Goal: Task Accomplishment & Management: Complete application form

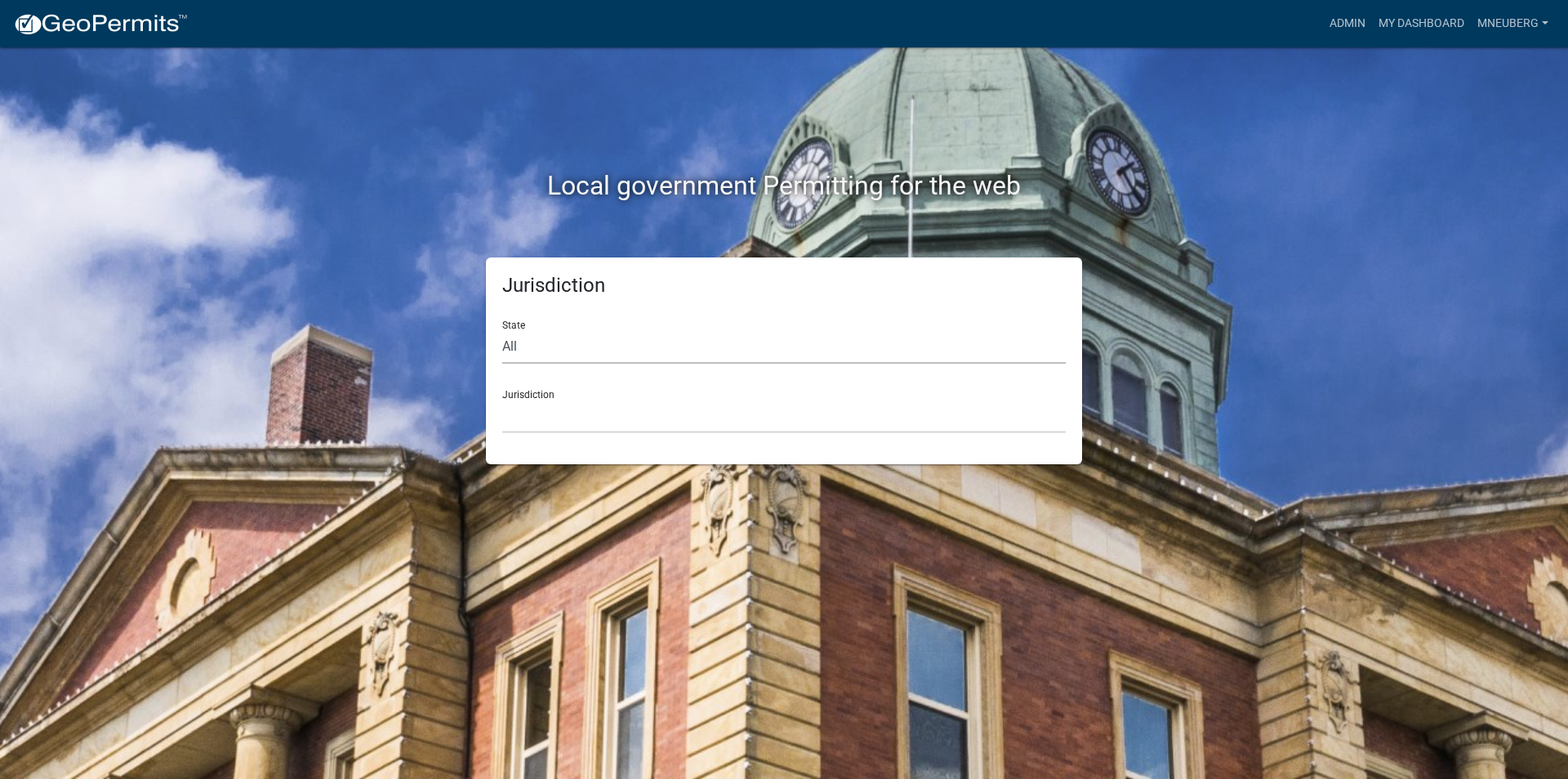
click at [548, 353] on select "All [US_STATE] [US_STATE] [US_STATE] [US_STATE] [US_STATE] [US_STATE] [US_STATE…" at bounding box center [784, 347] width 564 height 33
select select "[US_STATE]"
click at [502, 330] on select "All [US_STATE] [US_STATE] [US_STATE] [US_STATE] [US_STATE] [US_STATE] [US_STATE…" at bounding box center [784, 347] width 564 height 33
click at [556, 398] on div "Jurisdiction City of [GEOGRAPHIC_DATA], [US_STATE] City of [GEOGRAPHIC_DATA], […" at bounding box center [784, 404] width 564 height 56
click at [558, 422] on select "City of [GEOGRAPHIC_DATA], [US_STATE] City of [GEOGRAPHIC_DATA], [US_STATE] Cit…" at bounding box center [784, 415] width 564 height 33
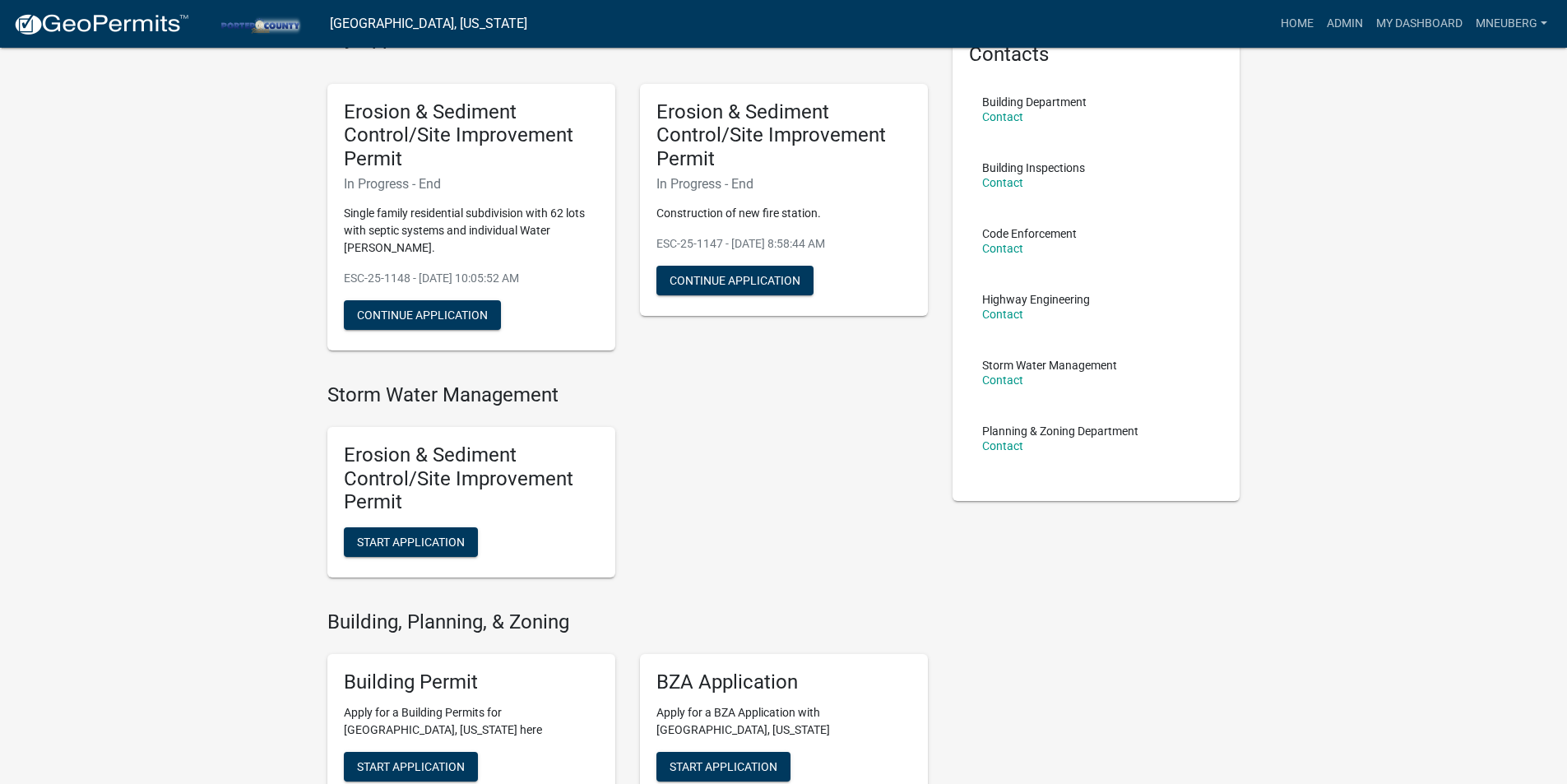
scroll to position [247, 0]
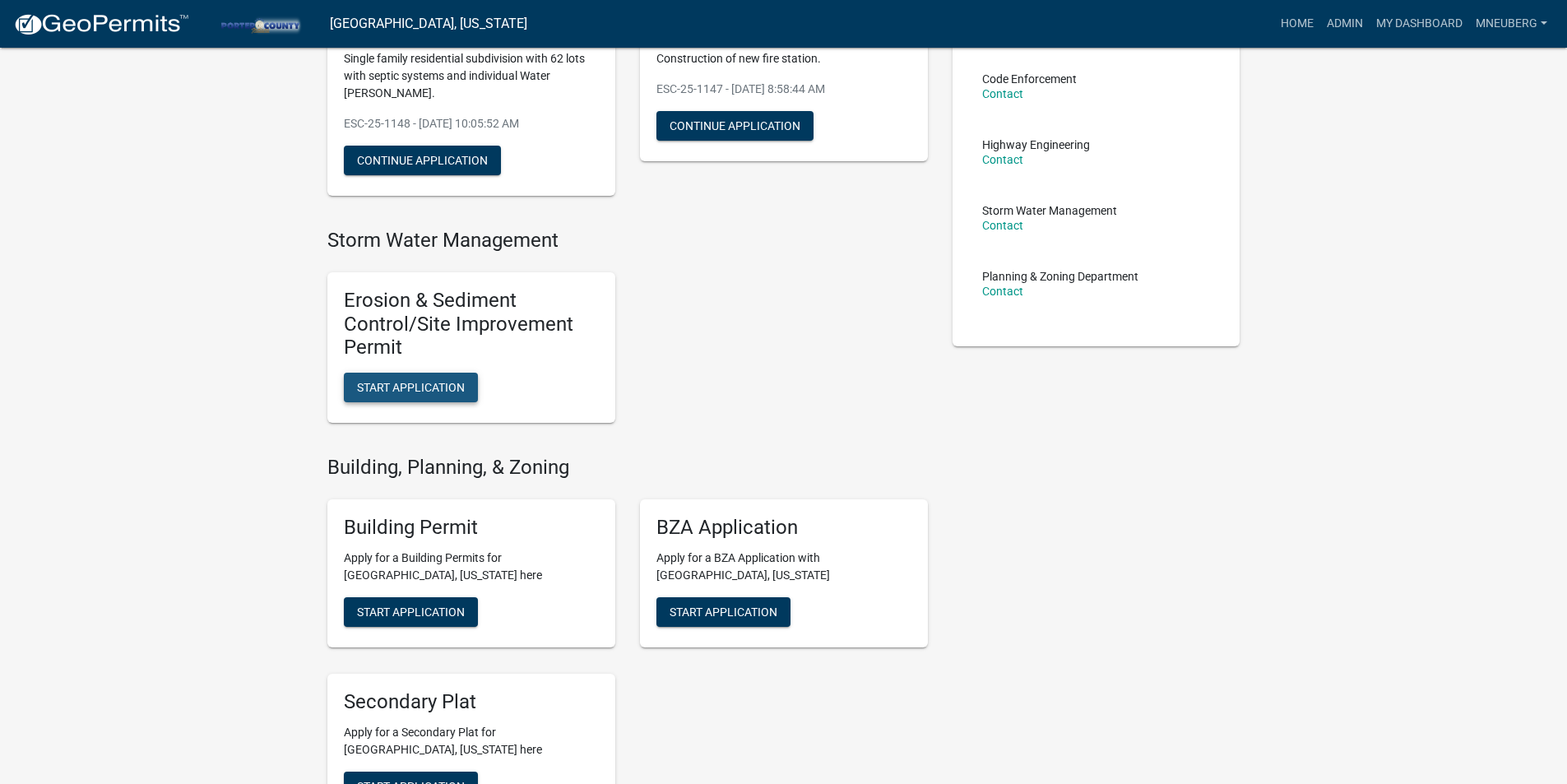
click at [414, 380] on span "Start Application" at bounding box center [411, 386] width 108 height 13
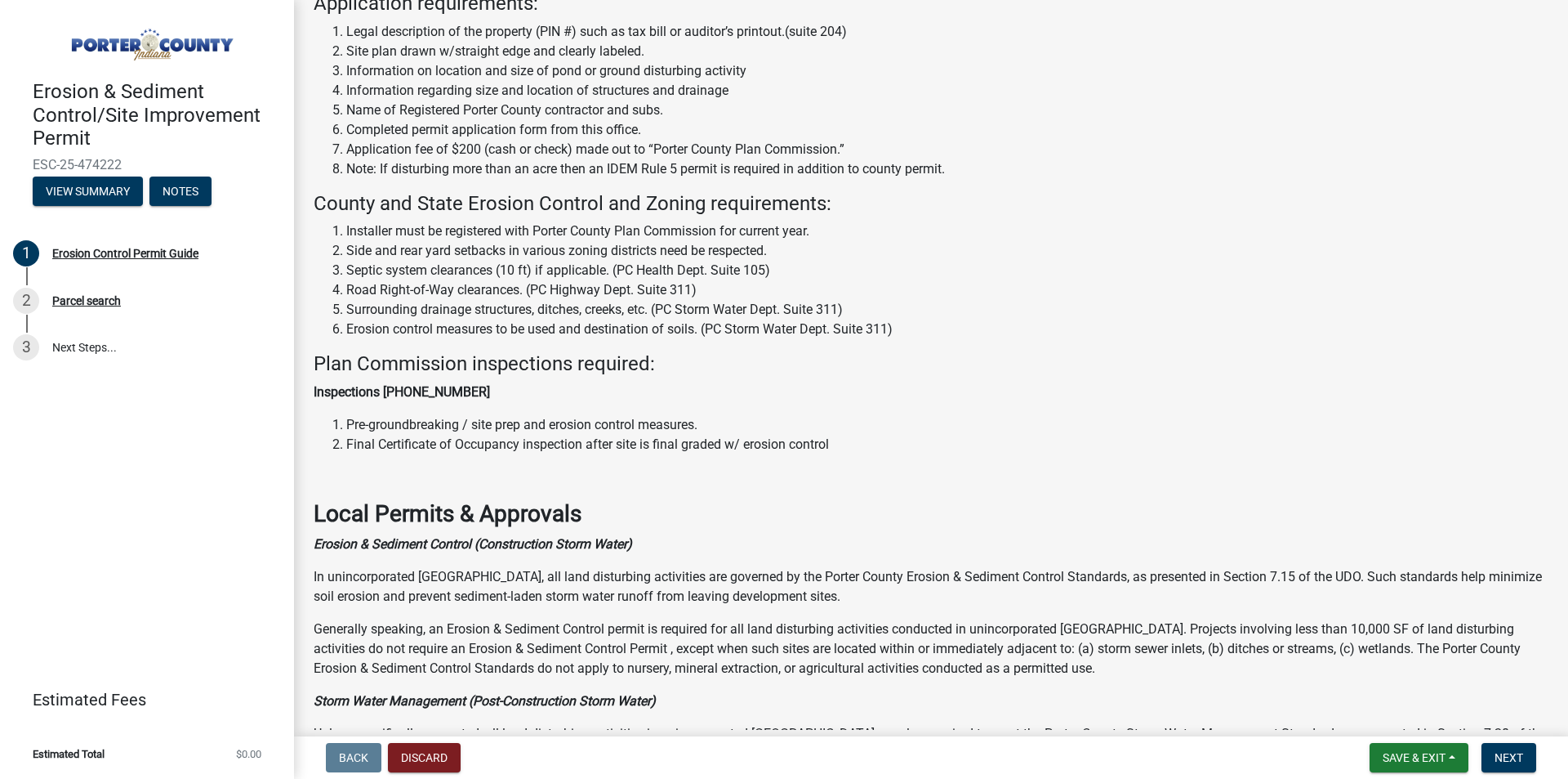
scroll to position [327, 0]
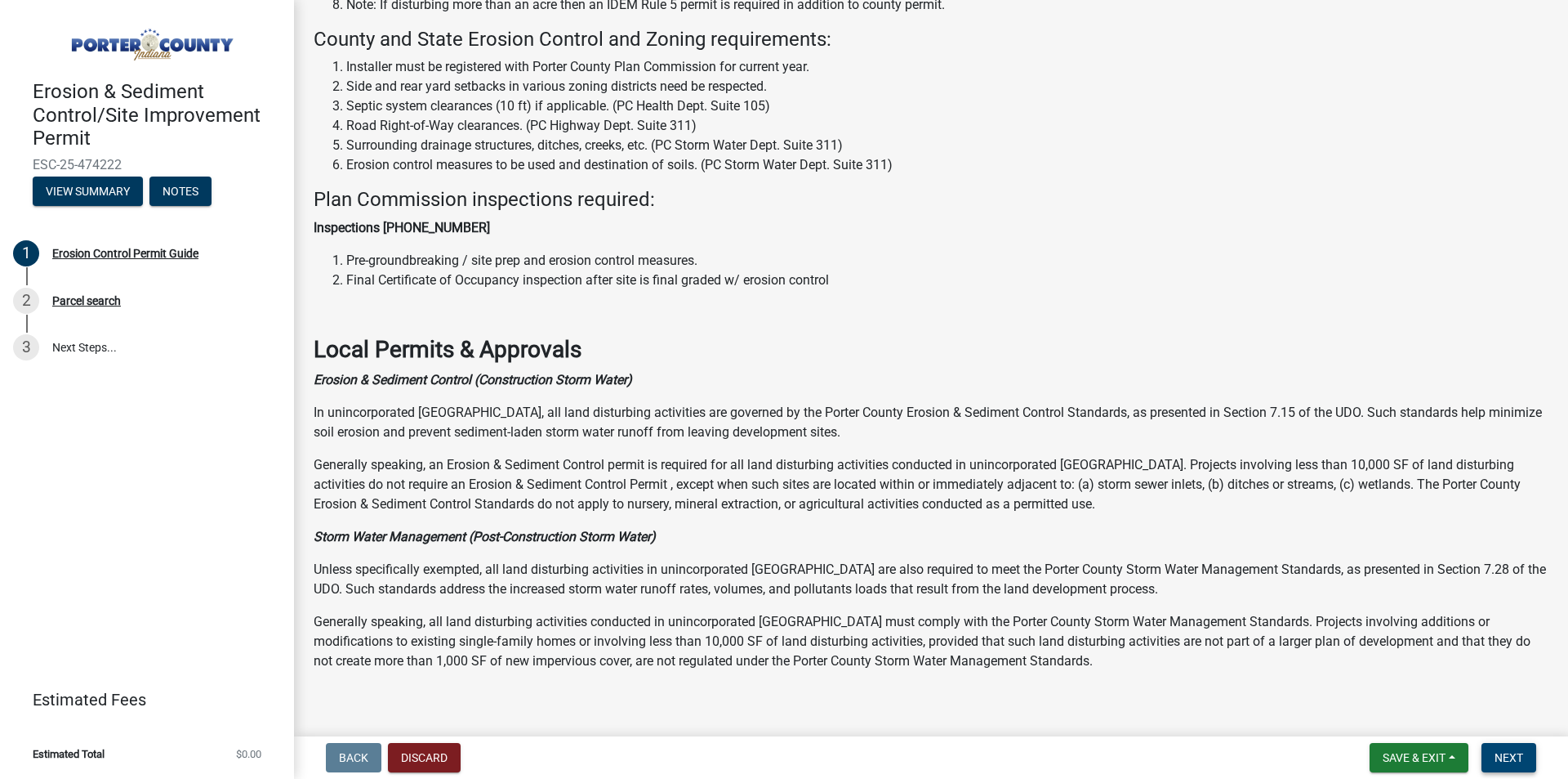
click at [1493, 756] on button "Next" at bounding box center [1509, 757] width 54 height 30
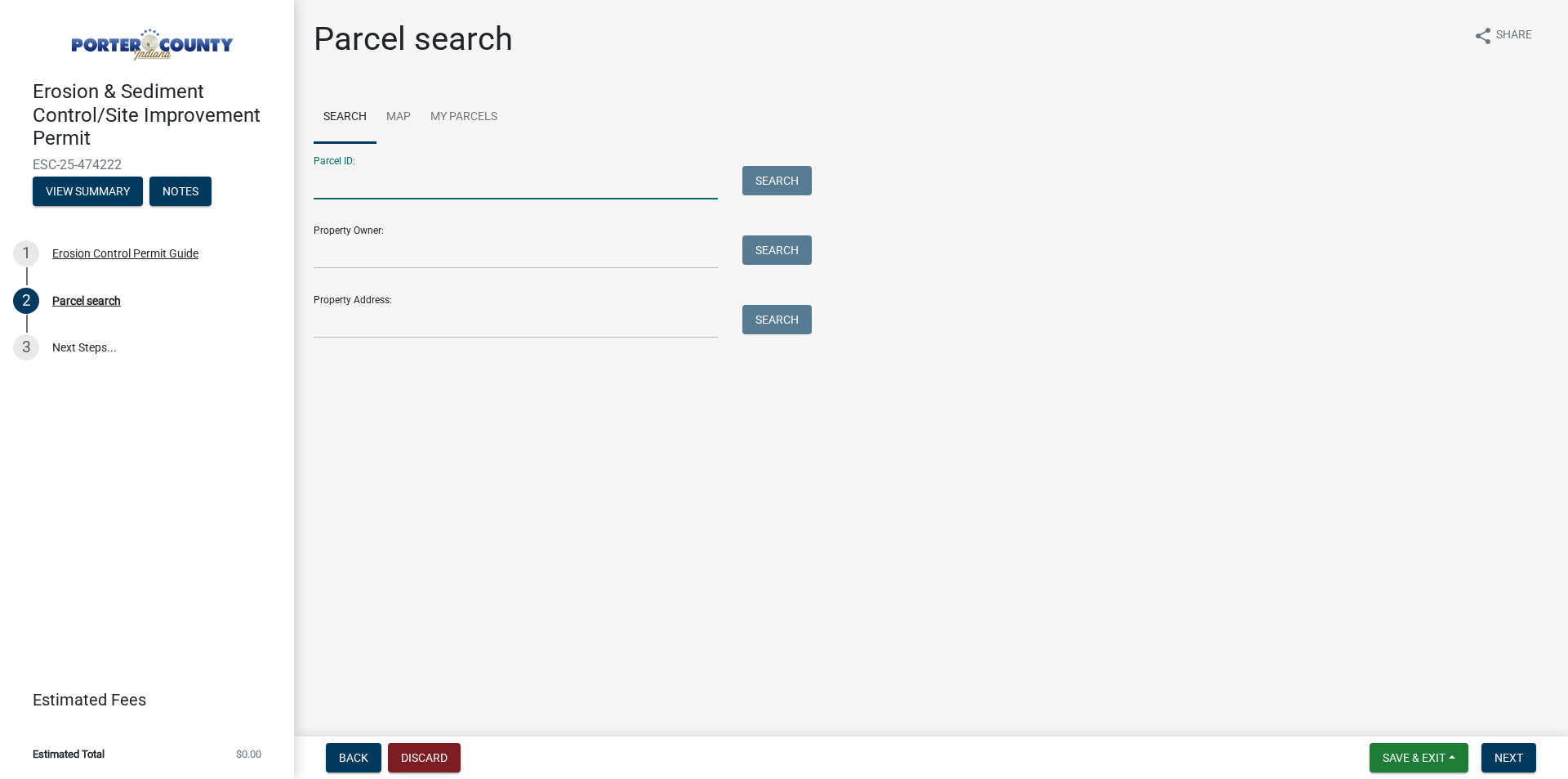
click at [455, 183] on input "Parcel ID:" at bounding box center [515, 182] width 404 height 33
type input "64-08-34-100-020.000-019"
click at [772, 182] on button "Search" at bounding box center [777, 180] width 70 height 30
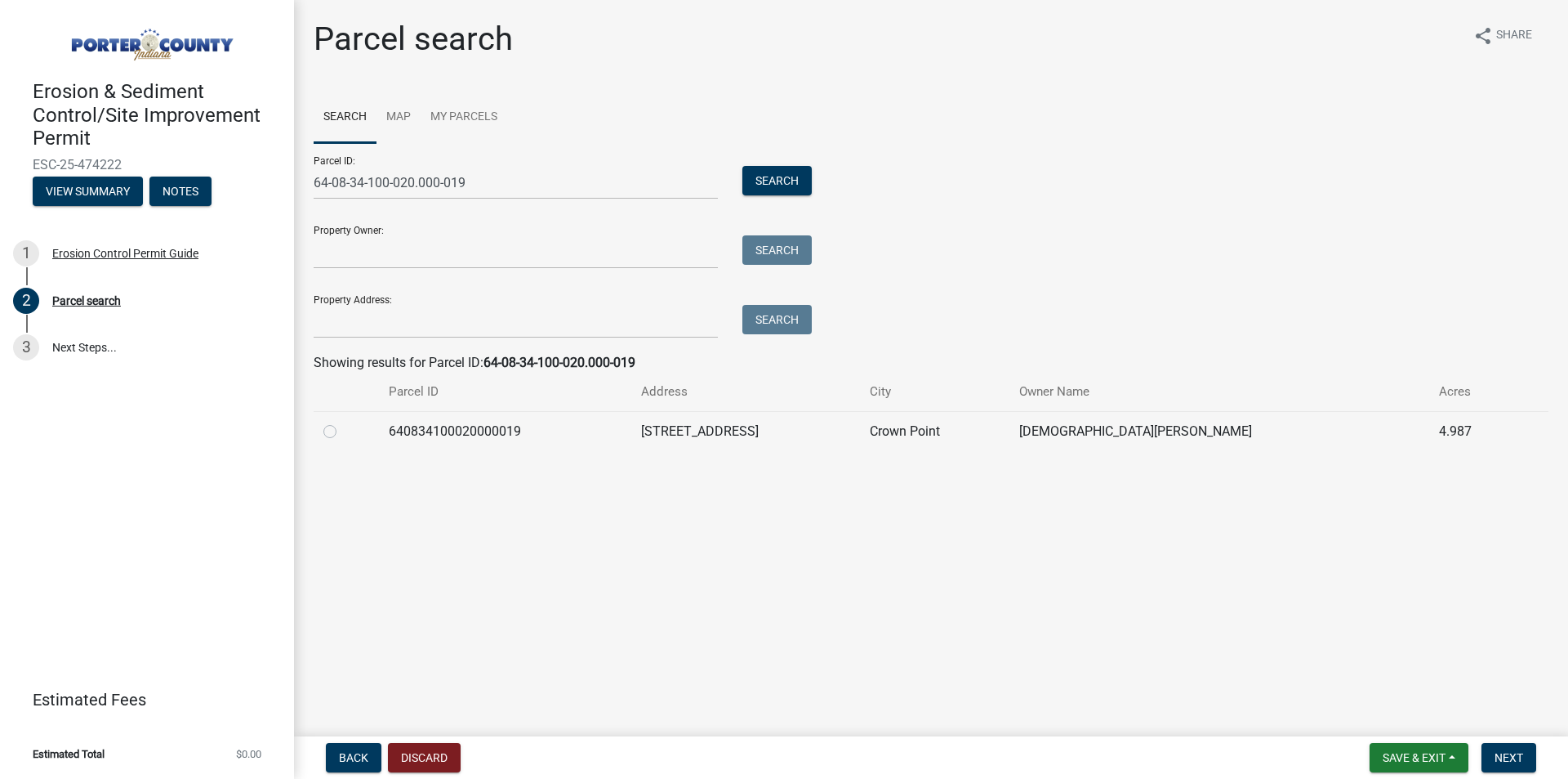
click at [343, 421] on label at bounding box center [343, 421] width 0 height 0
click at [343, 432] on input "radio" at bounding box center [348, 427] width 10 height 10
radio input "true"
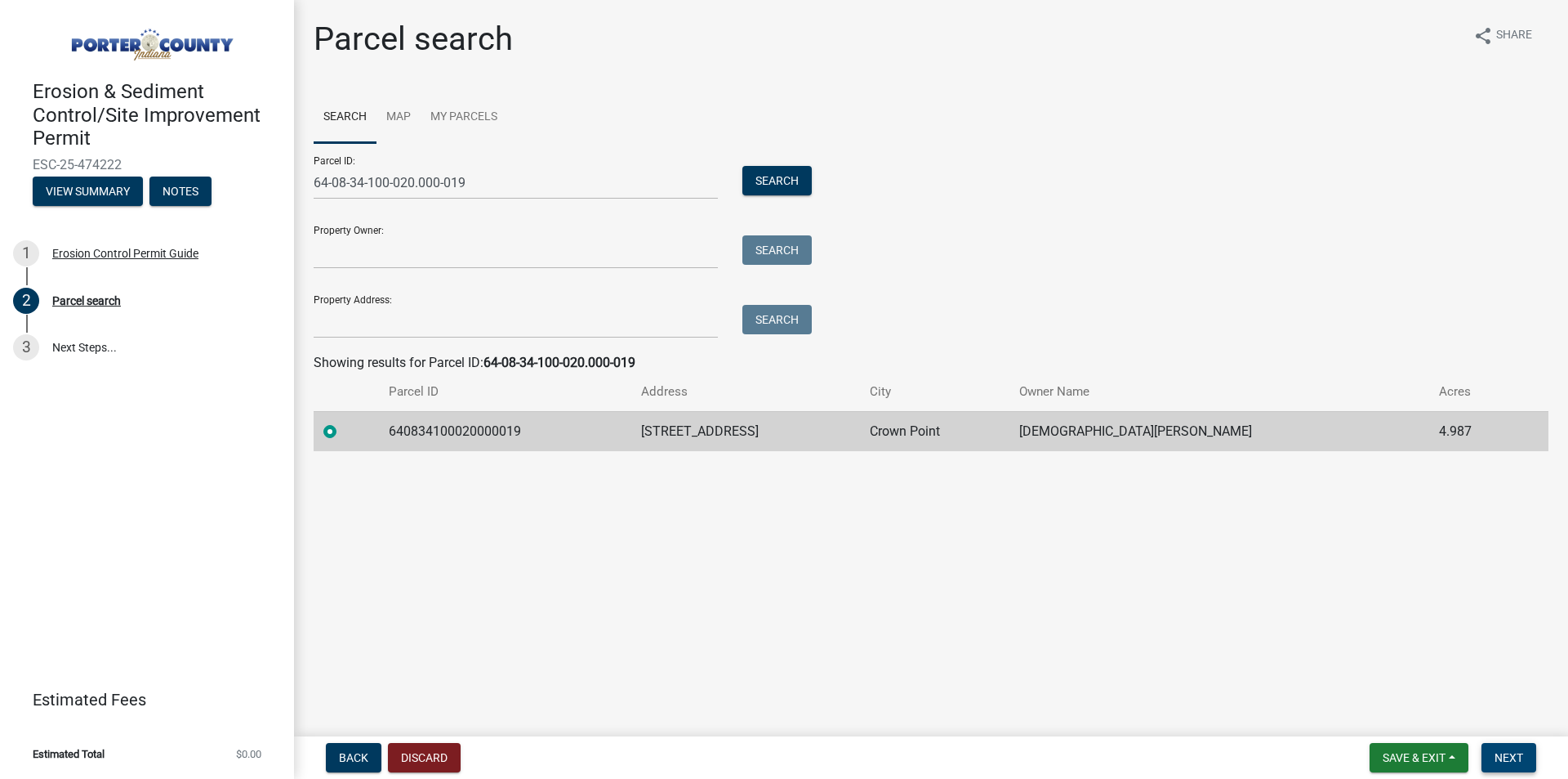
click at [1498, 751] on span "Next" at bounding box center [1509, 757] width 29 height 13
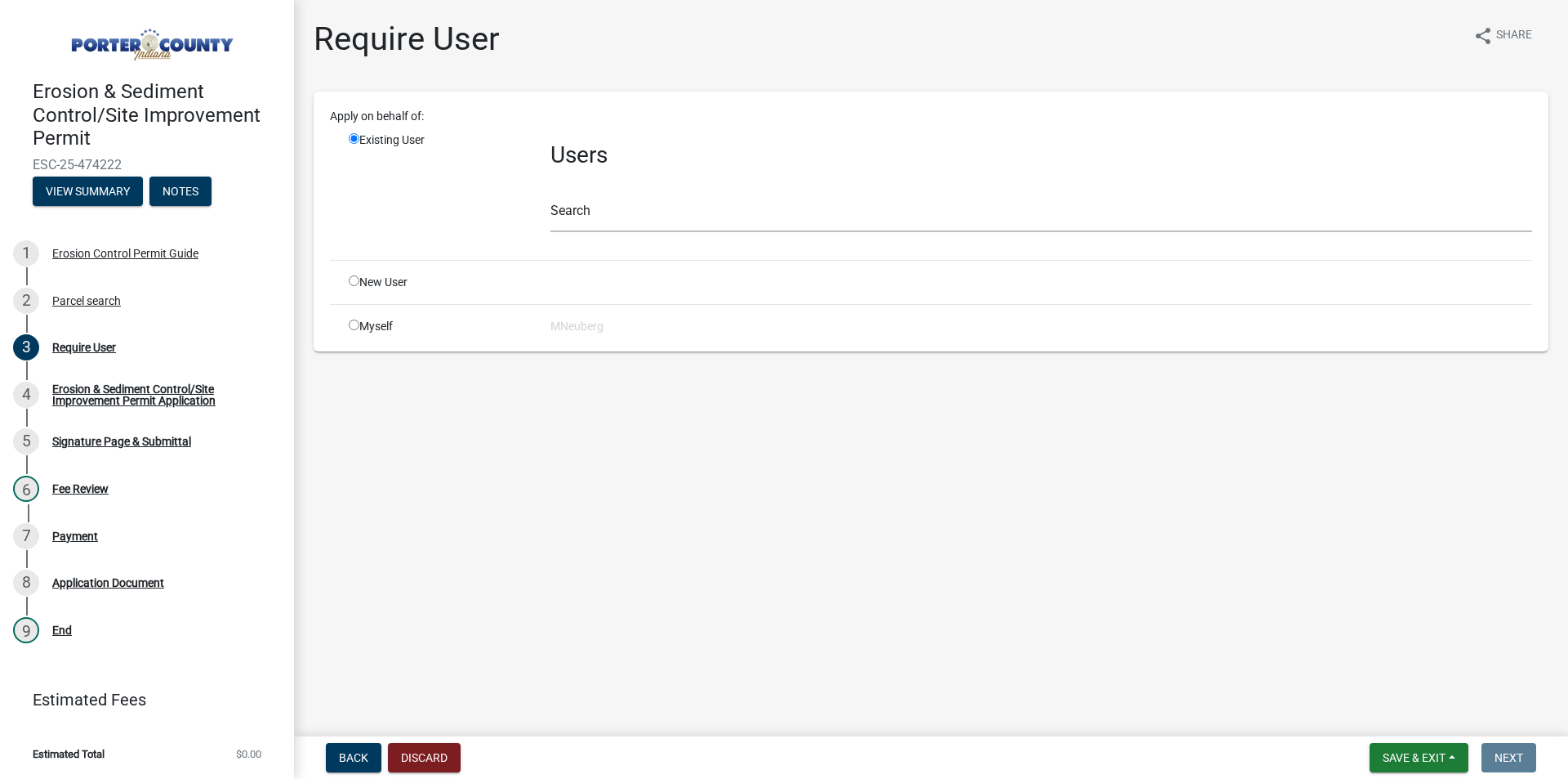
click at [350, 323] on input "radio" at bounding box center [354, 324] width 10 height 10
radio input "true"
radio input "false"
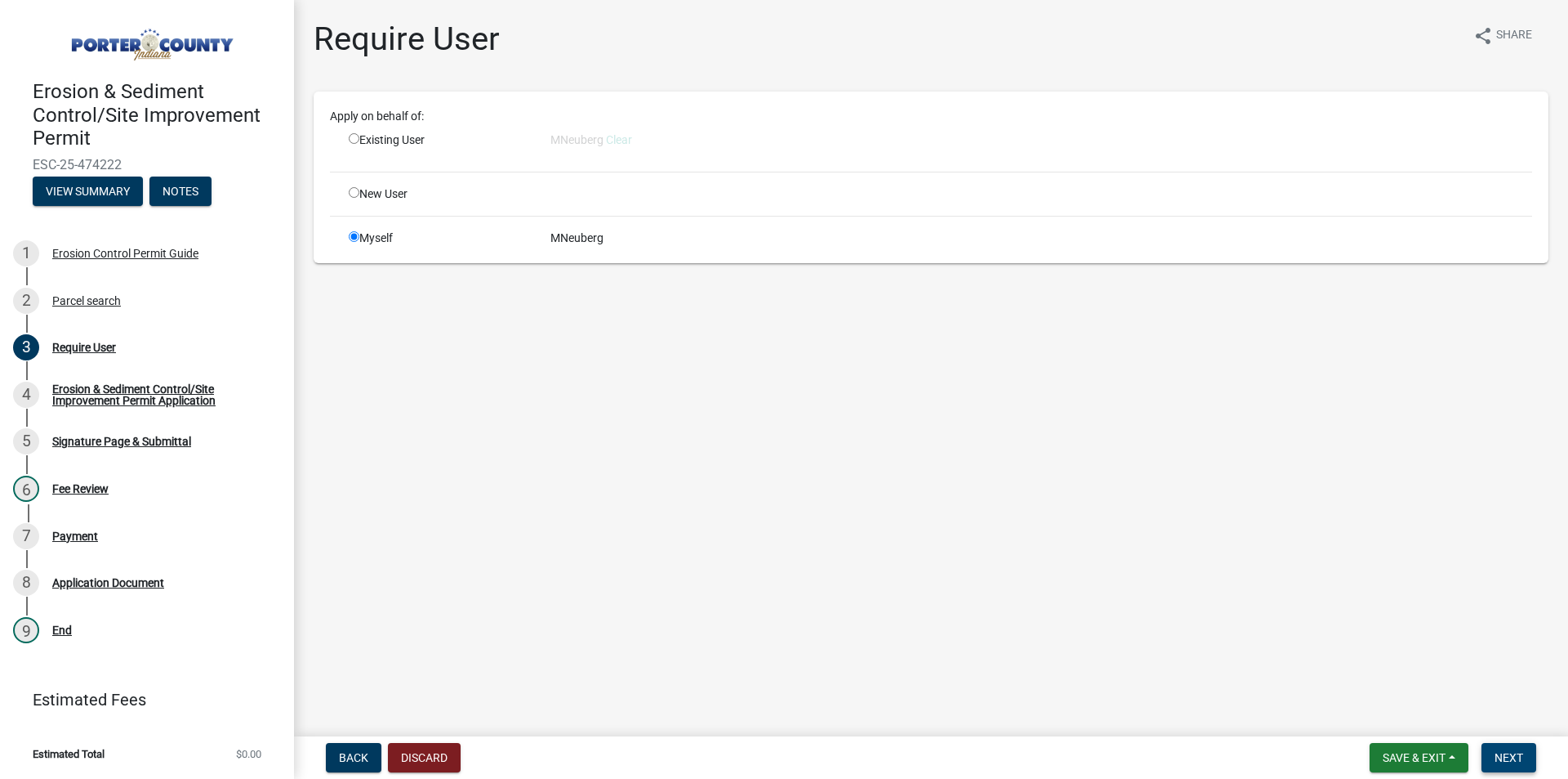
click at [1511, 763] on span "Next" at bounding box center [1509, 757] width 29 height 13
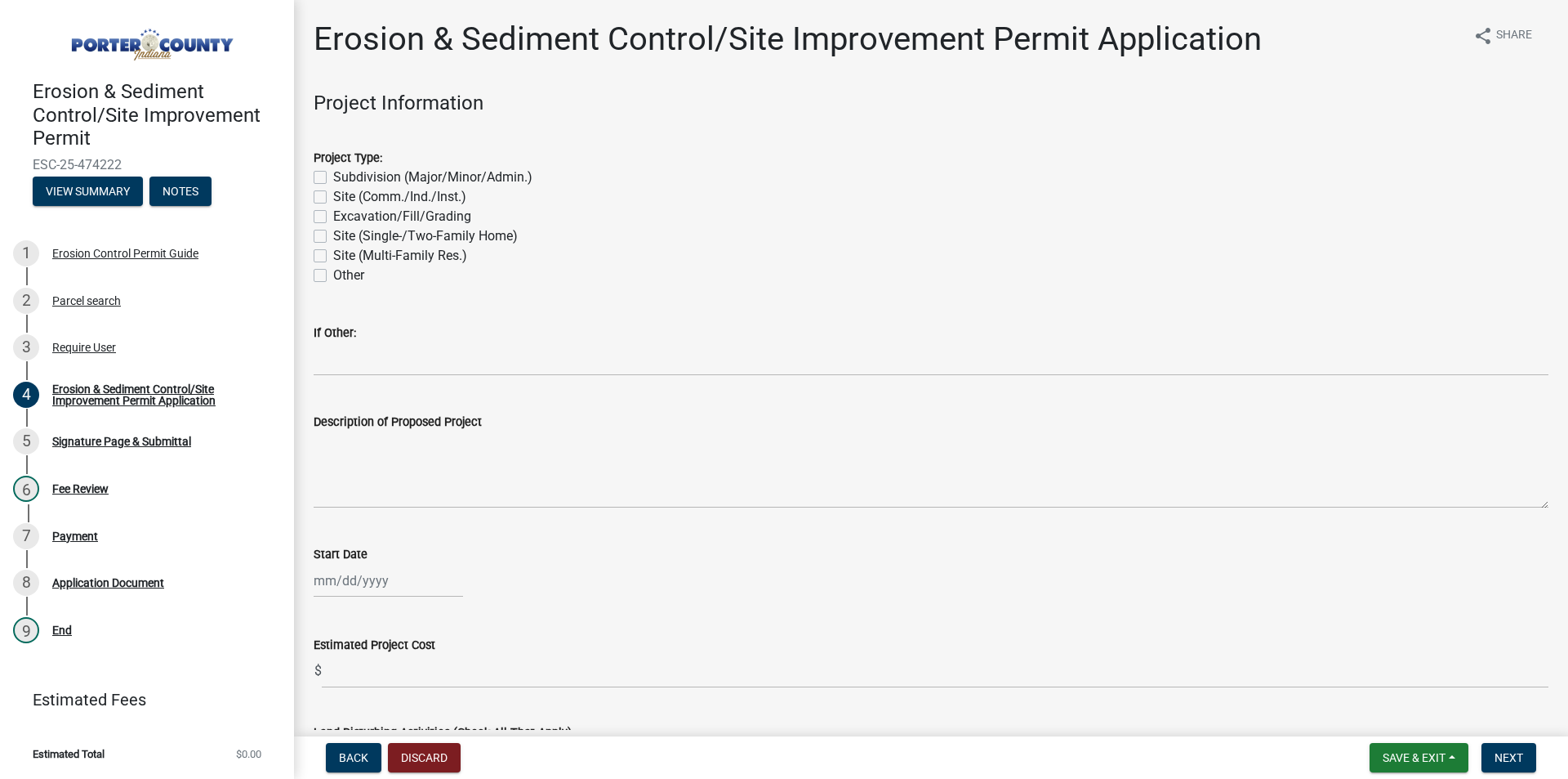
drag, startPoint x: 318, startPoint y: 174, endPoint x: 312, endPoint y: 209, distance: 35.5
click at [334, 178] on label "Subdivision (Major/Minor/Admin.)" at bounding box center [433, 177] width 199 height 20
click at [334, 178] on input "Subdivision (Major/Minor/Admin.)" at bounding box center [339, 173] width 10 height 10
checkbox input "true"
checkbox input "false"
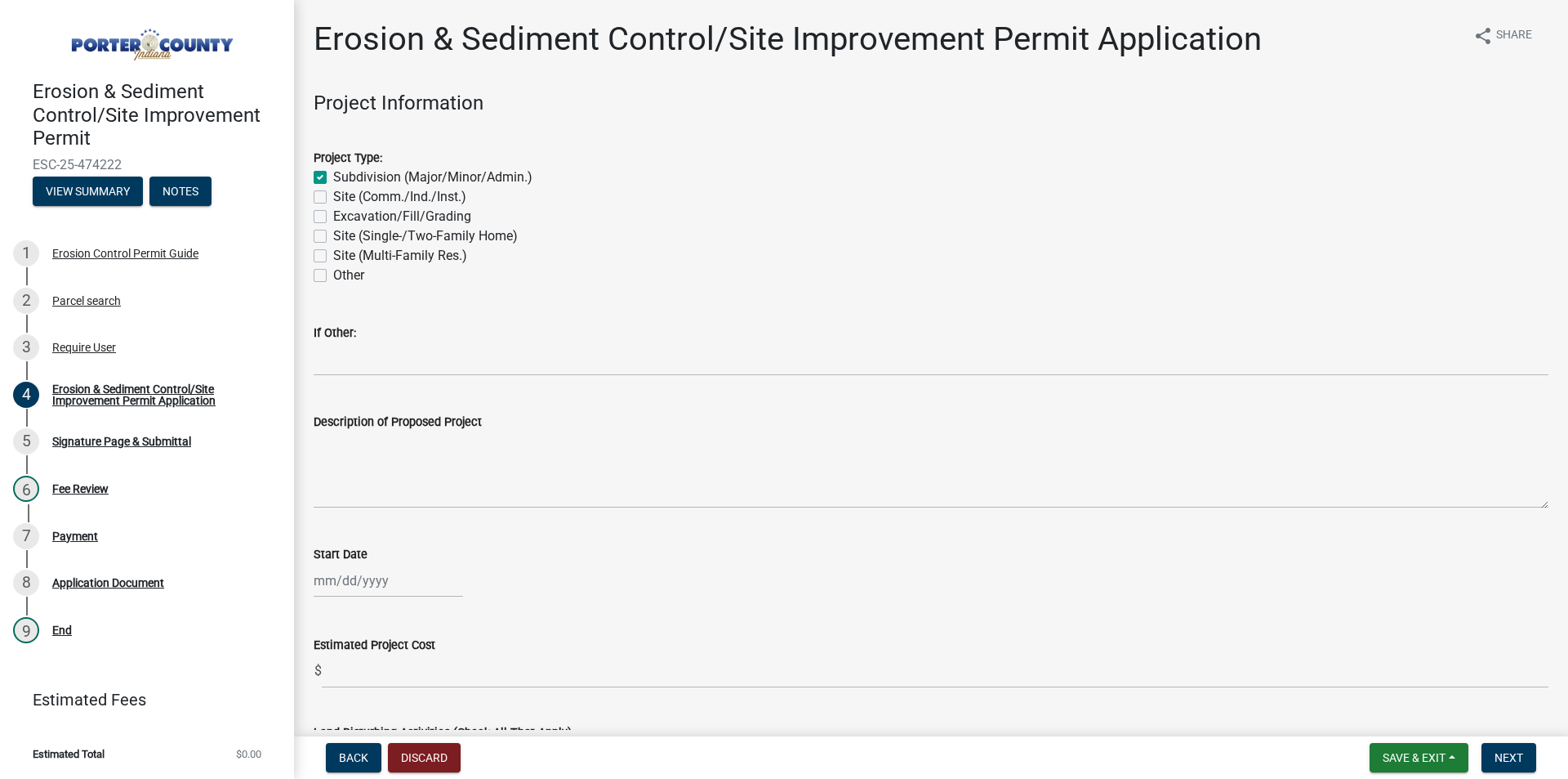
checkbox input "false"
click at [334, 220] on label "Excavation/Fill/Grading" at bounding box center [403, 216] width 138 height 20
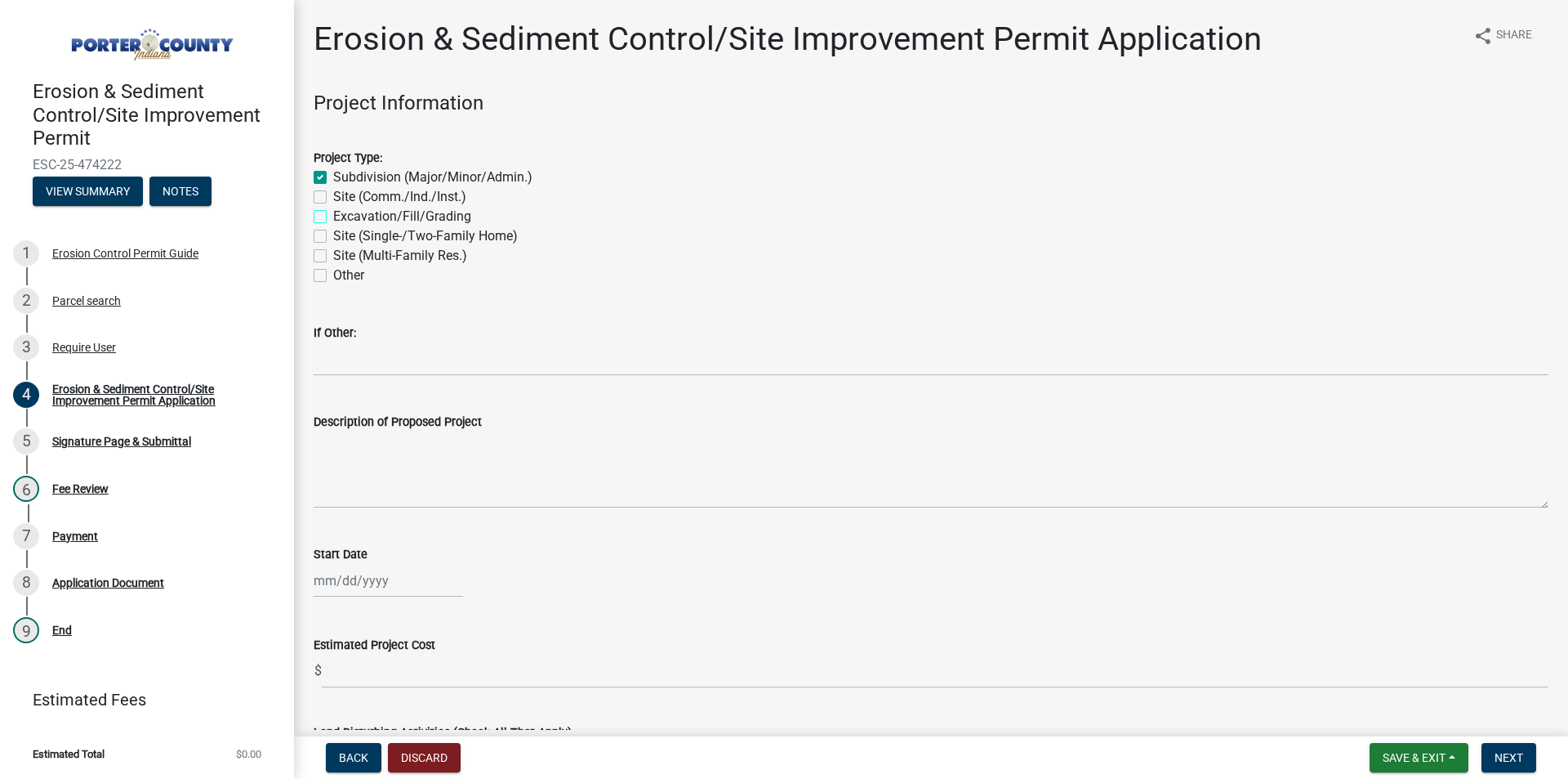
click at [334, 217] on input "Excavation/Fill/Grading" at bounding box center [339, 212] width 10 height 10
checkbox input "true"
checkbox input "false"
checkbox input "true"
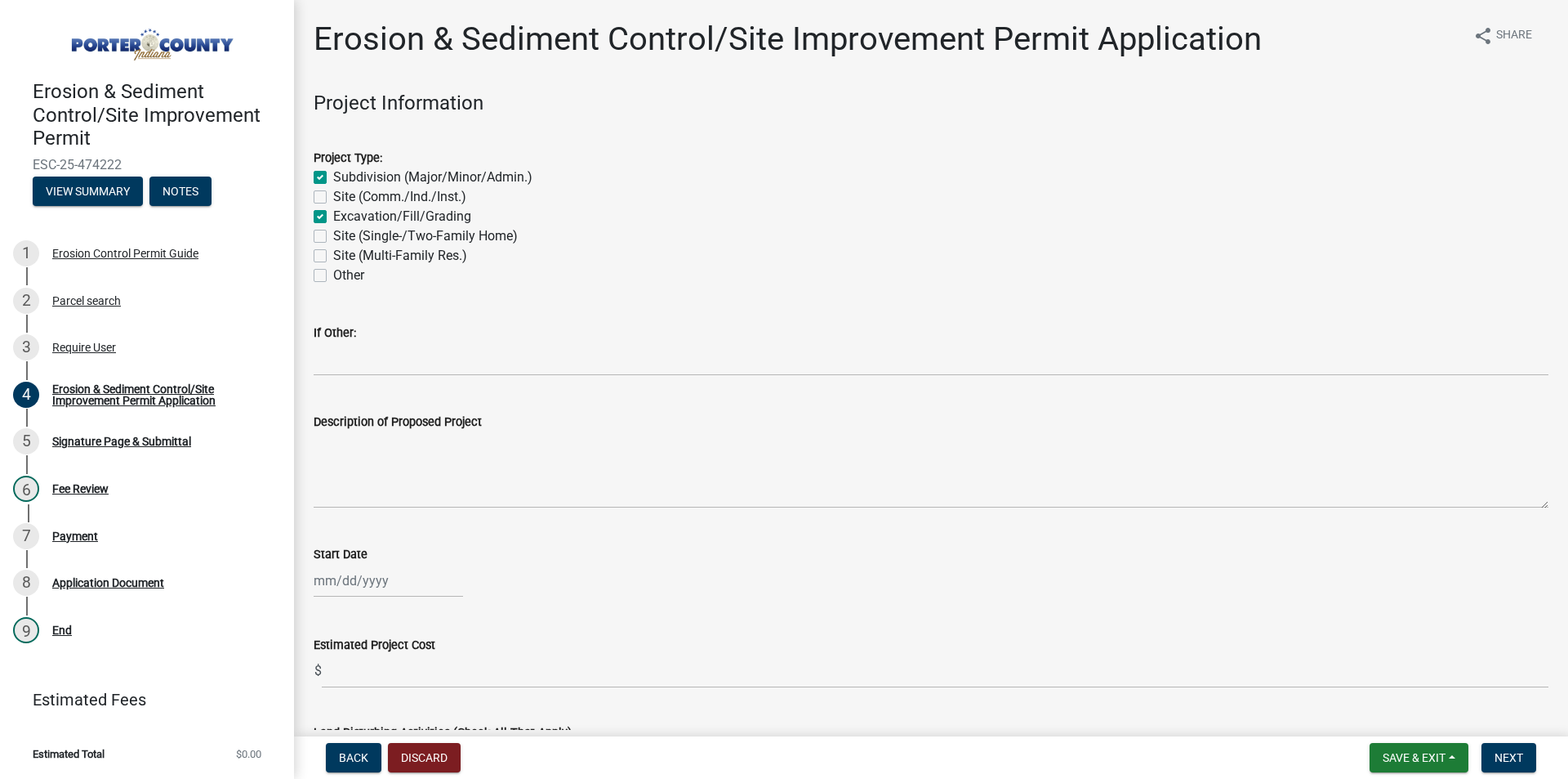
checkbox input "false"
click at [334, 175] on label "Subdivision (Major/Minor/Admin.)" at bounding box center [433, 177] width 199 height 20
click at [334, 175] on input "Subdivision (Major/Minor/Admin.)" at bounding box center [339, 173] width 10 height 10
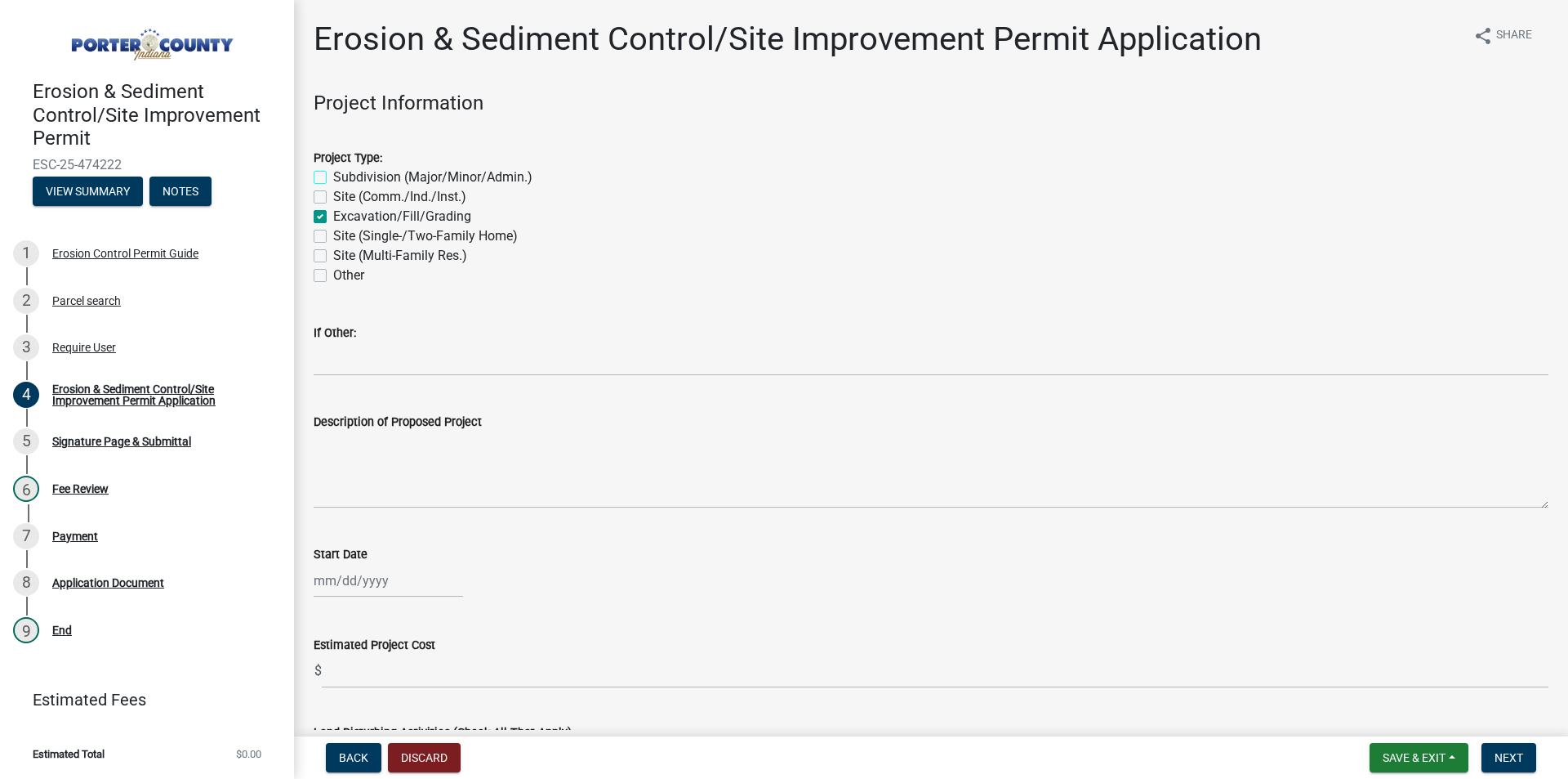
checkbox input "false"
checkbox input "true"
checkbox input "false"
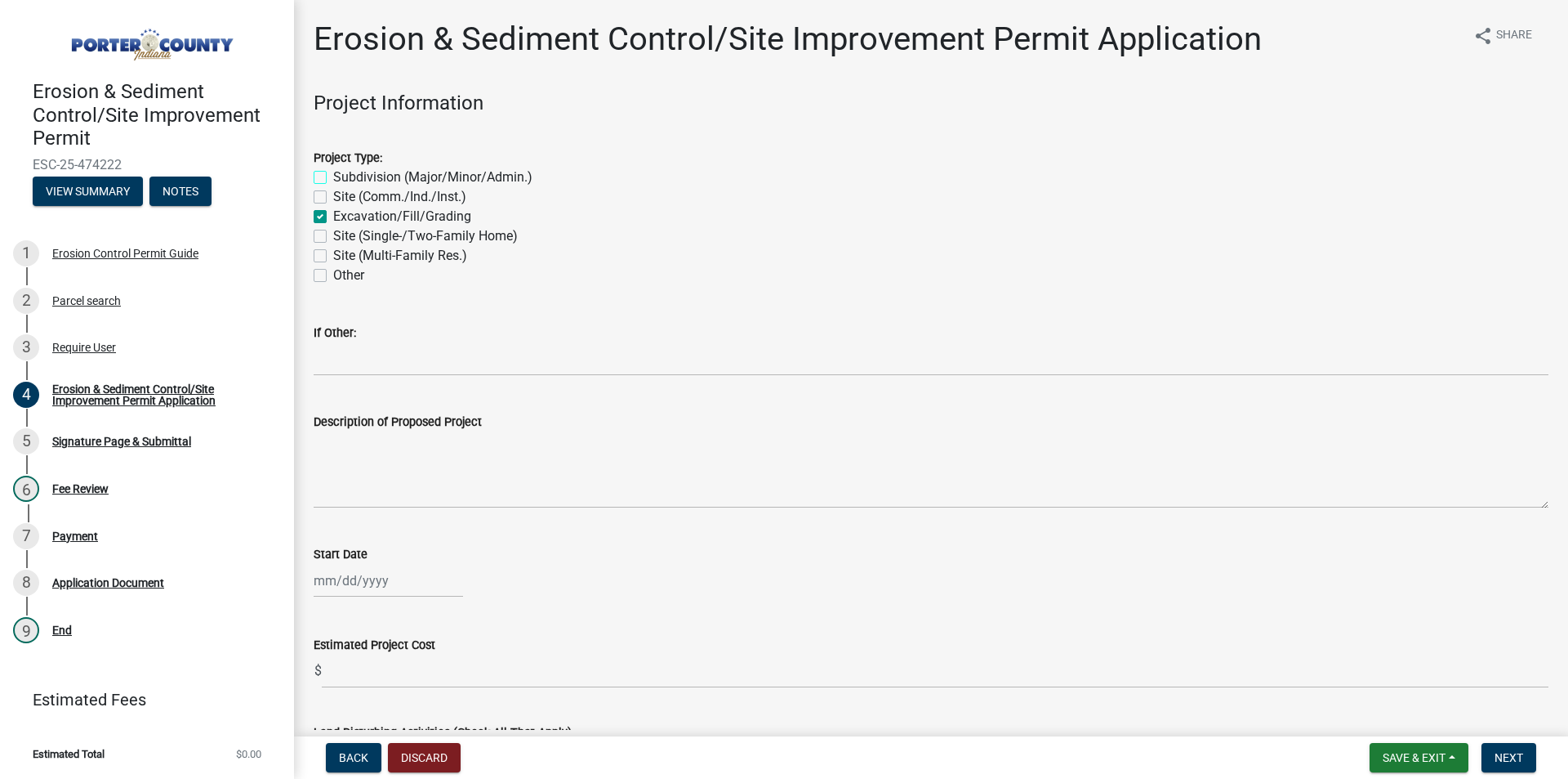
checkbox input "false"
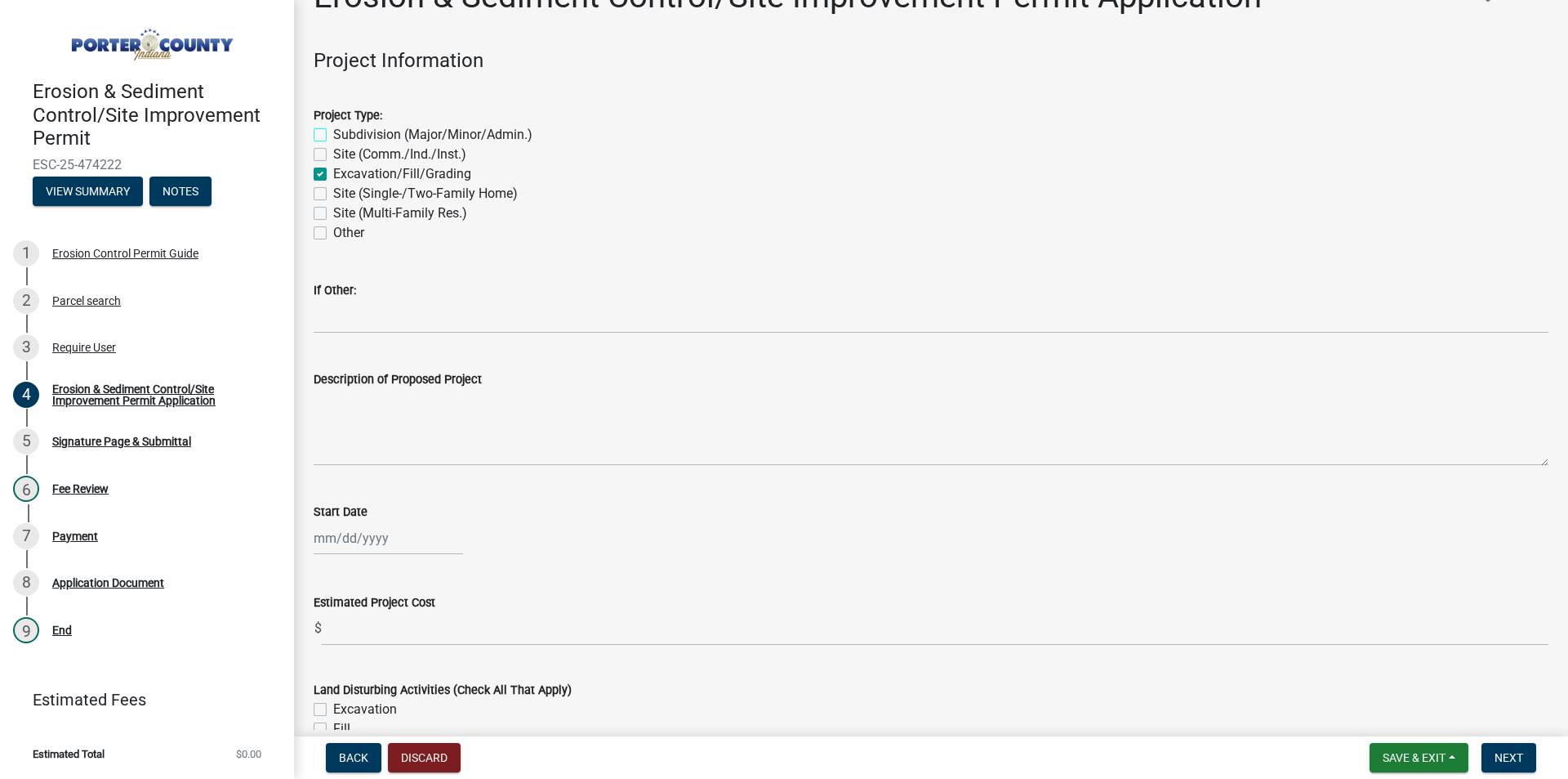
scroll to position [82, 0]
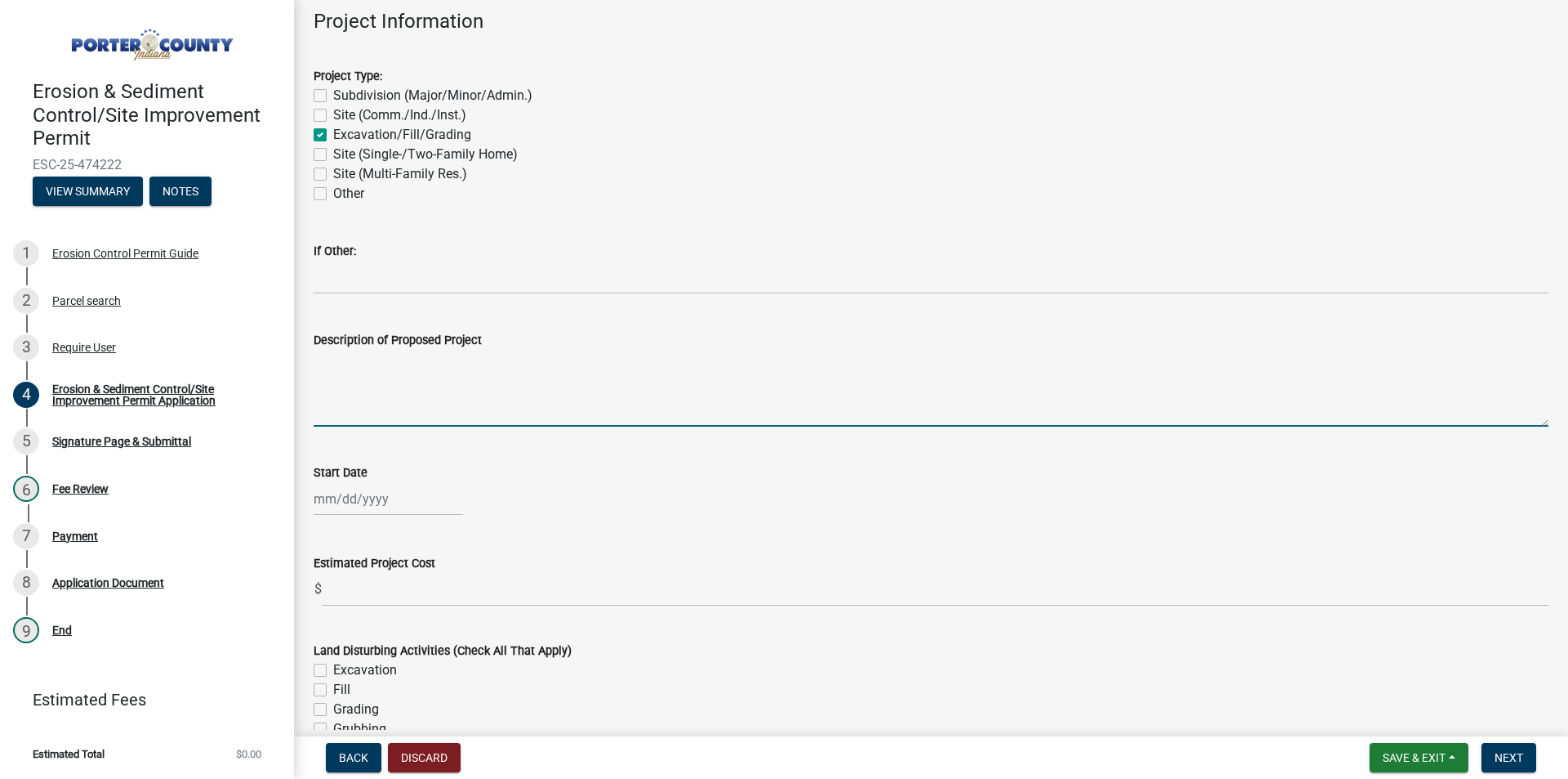
click at [363, 408] on textarea "Description of Proposed Project" at bounding box center [930, 388] width 1235 height 77
type textarea "Construction of a dike wall around existing pond for purposes of water containm…"
click at [355, 501] on div at bounding box center [388, 498] width 150 height 33
select select "9"
select select "2025"
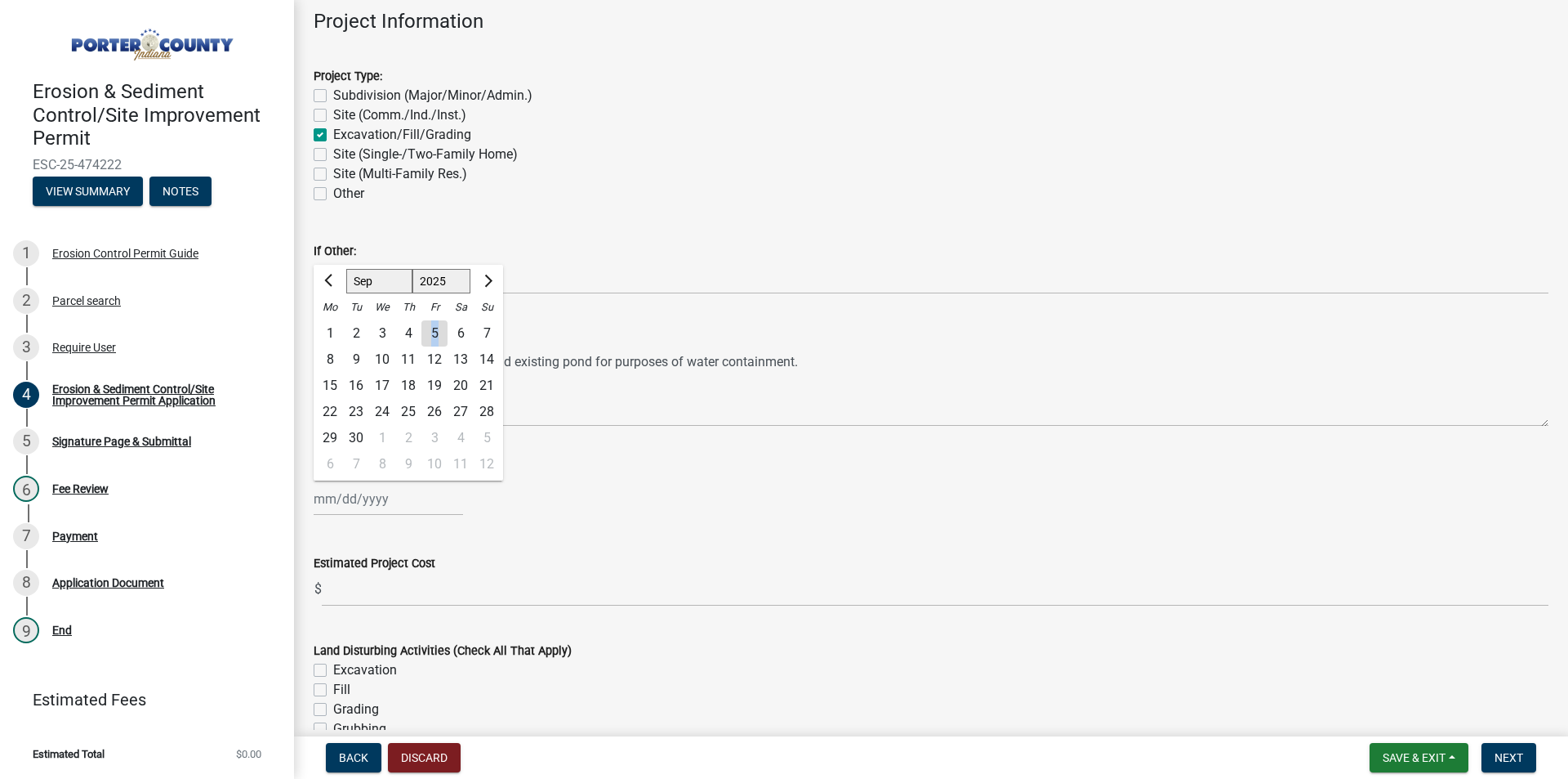
click at [435, 329] on div "5" at bounding box center [434, 333] width 26 height 26
type input "[DATE]"
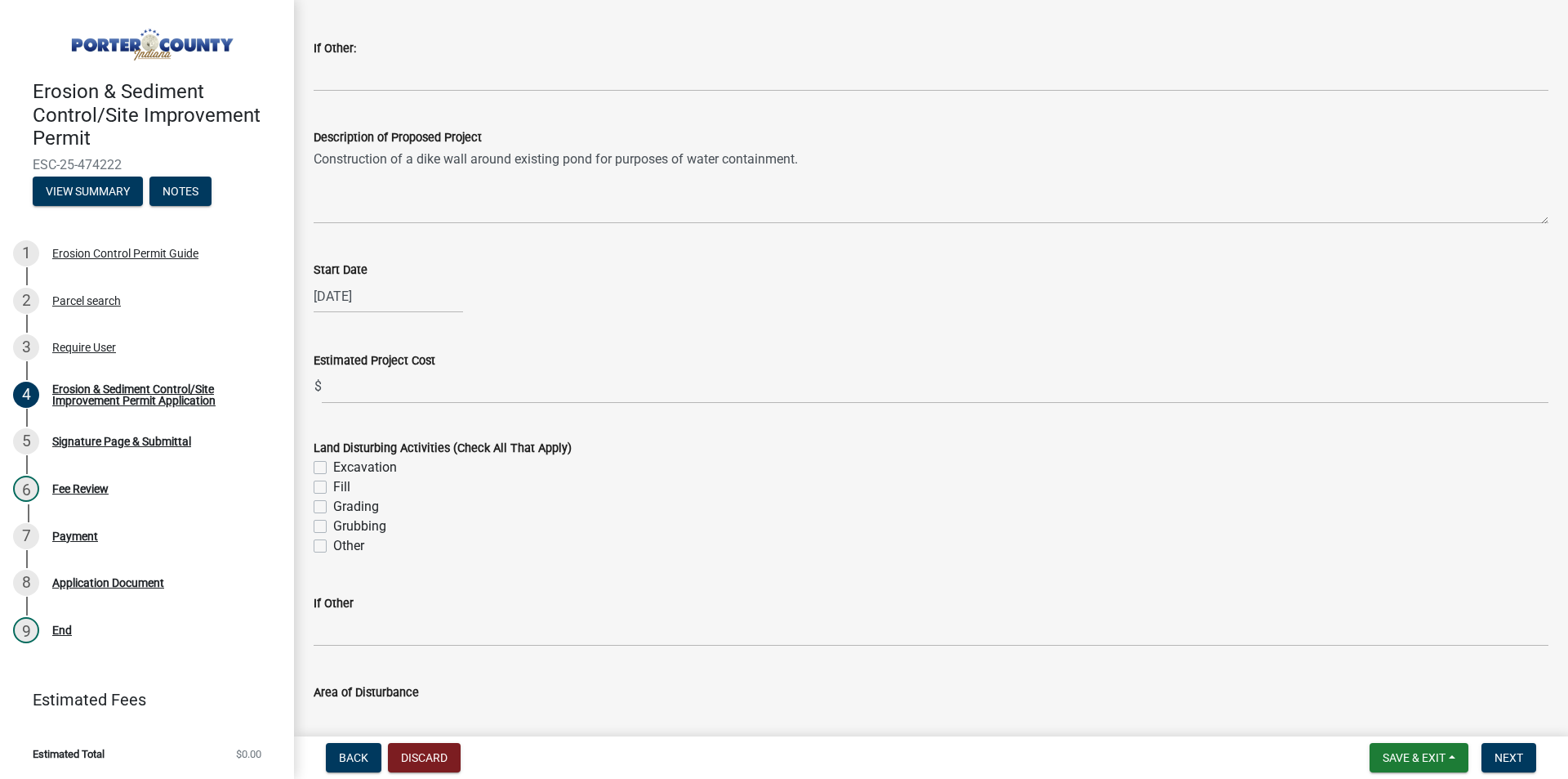
scroll to position [327, 0]
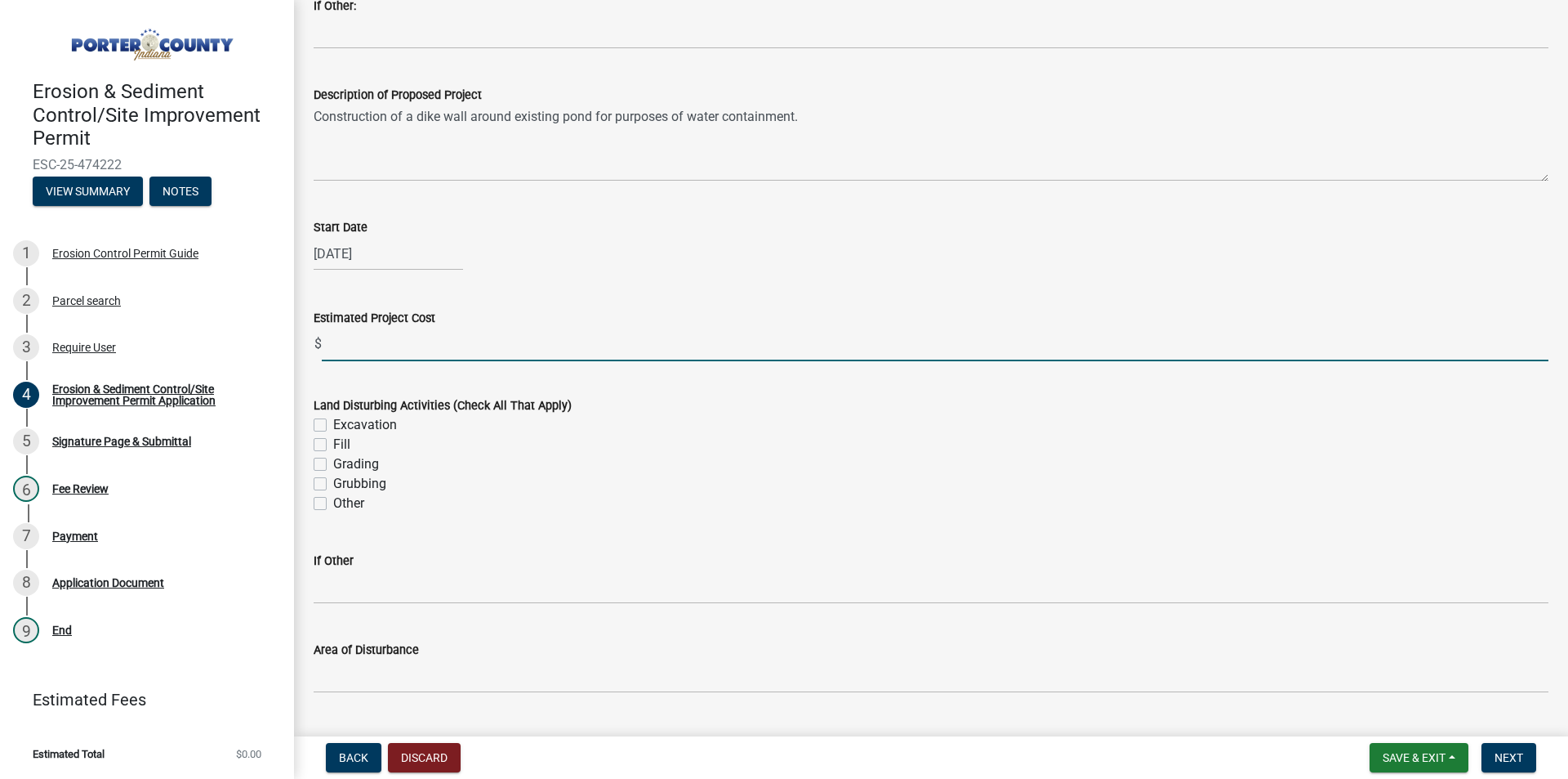
click at [348, 347] on input "text" at bounding box center [935, 344] width 1227 height 33
type input "9600"
click at [334, 428] on label "Excavation" at bounding box center [365, 424] width 64 height 20
click at [334, 426] on input "Excavation" at bounding box center [339, 420] width 10 height 10
checkbox input "true"
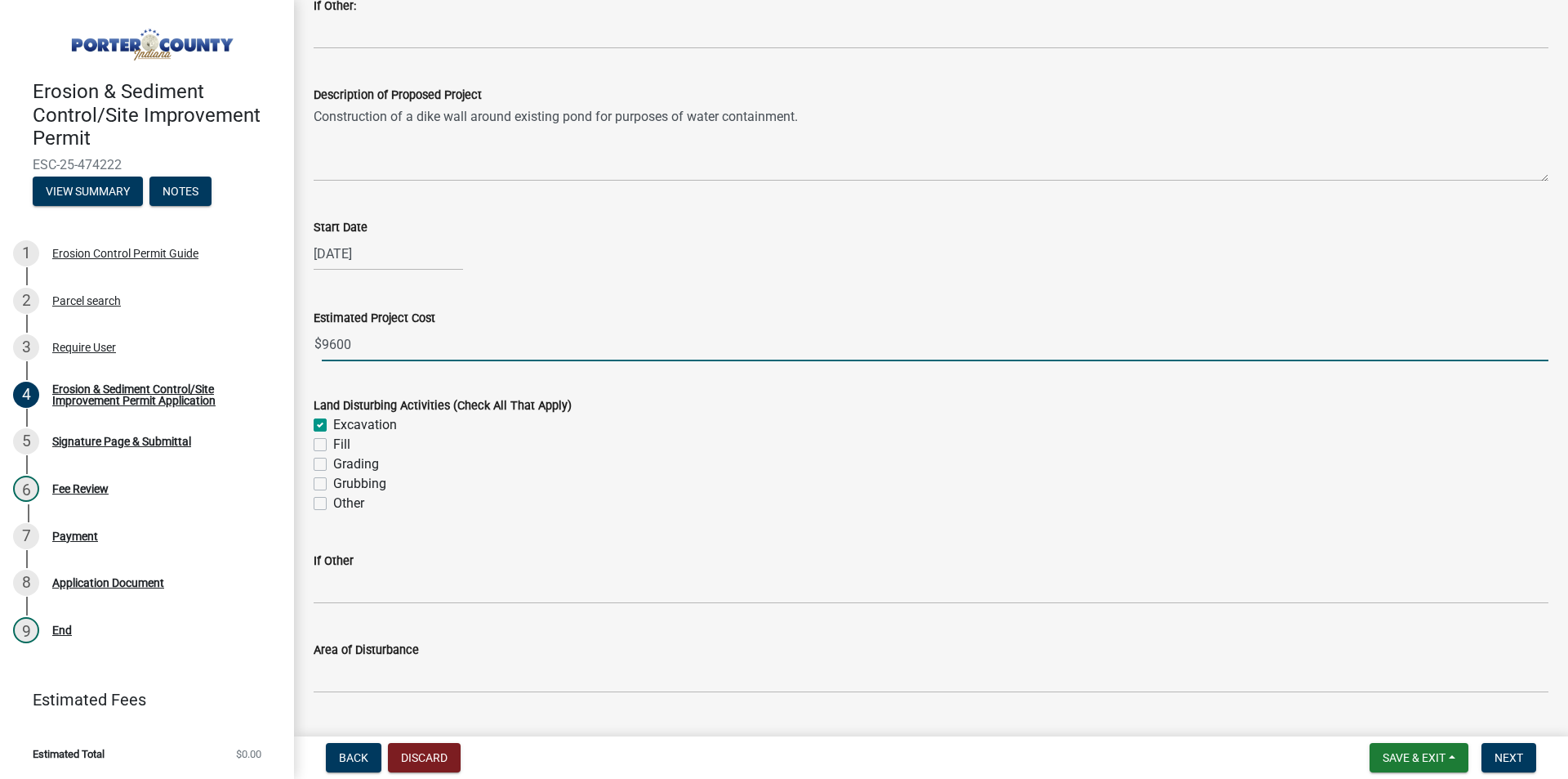
checkbox input "false"
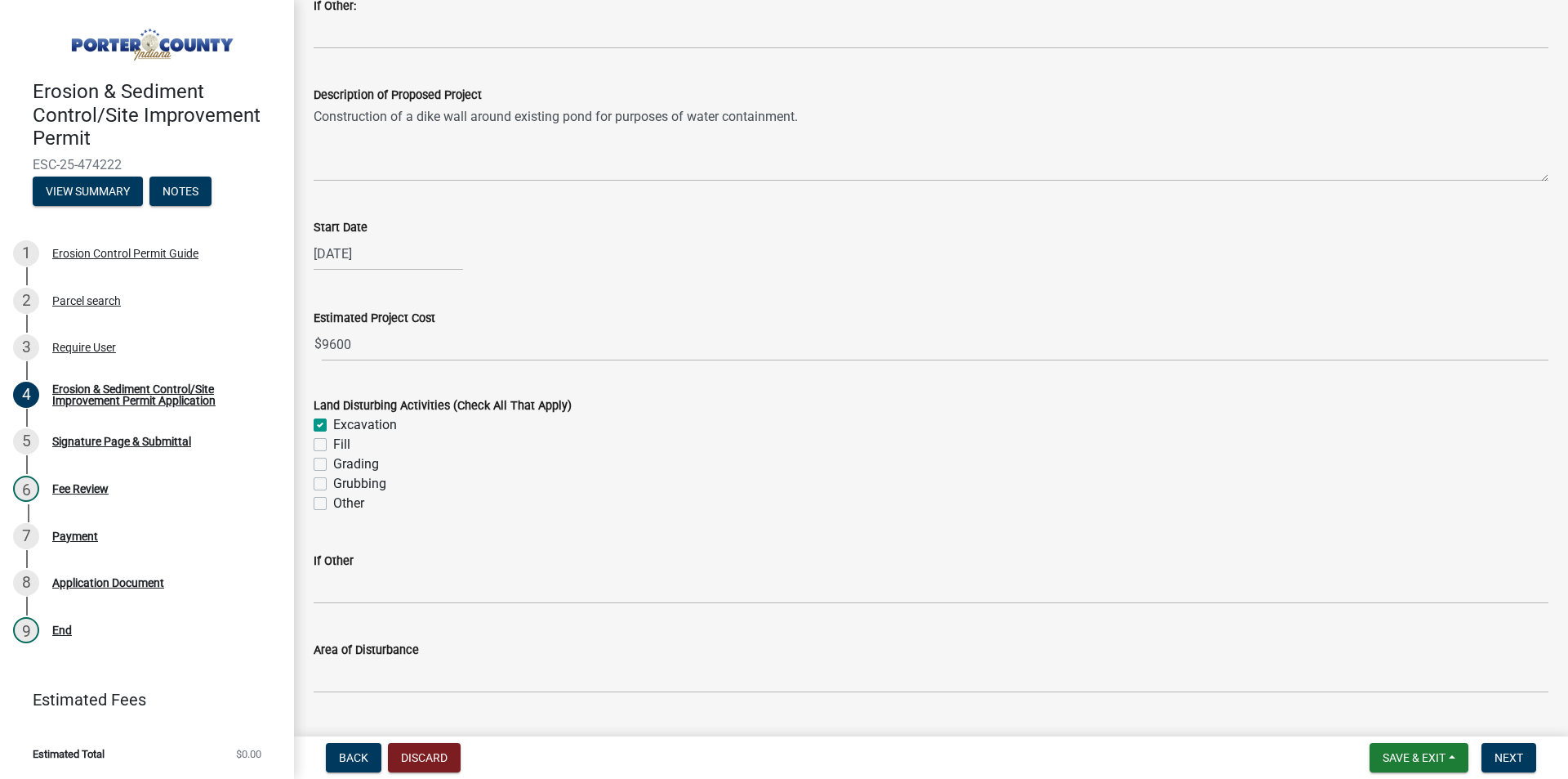
click at [334, 450] on label "Fill" at bounding box center [342, 444] width 17 height 20
click at [334, 445] on input "Fill" at bounding box center [339, 440] width 10 height 10
checkbox input "true"
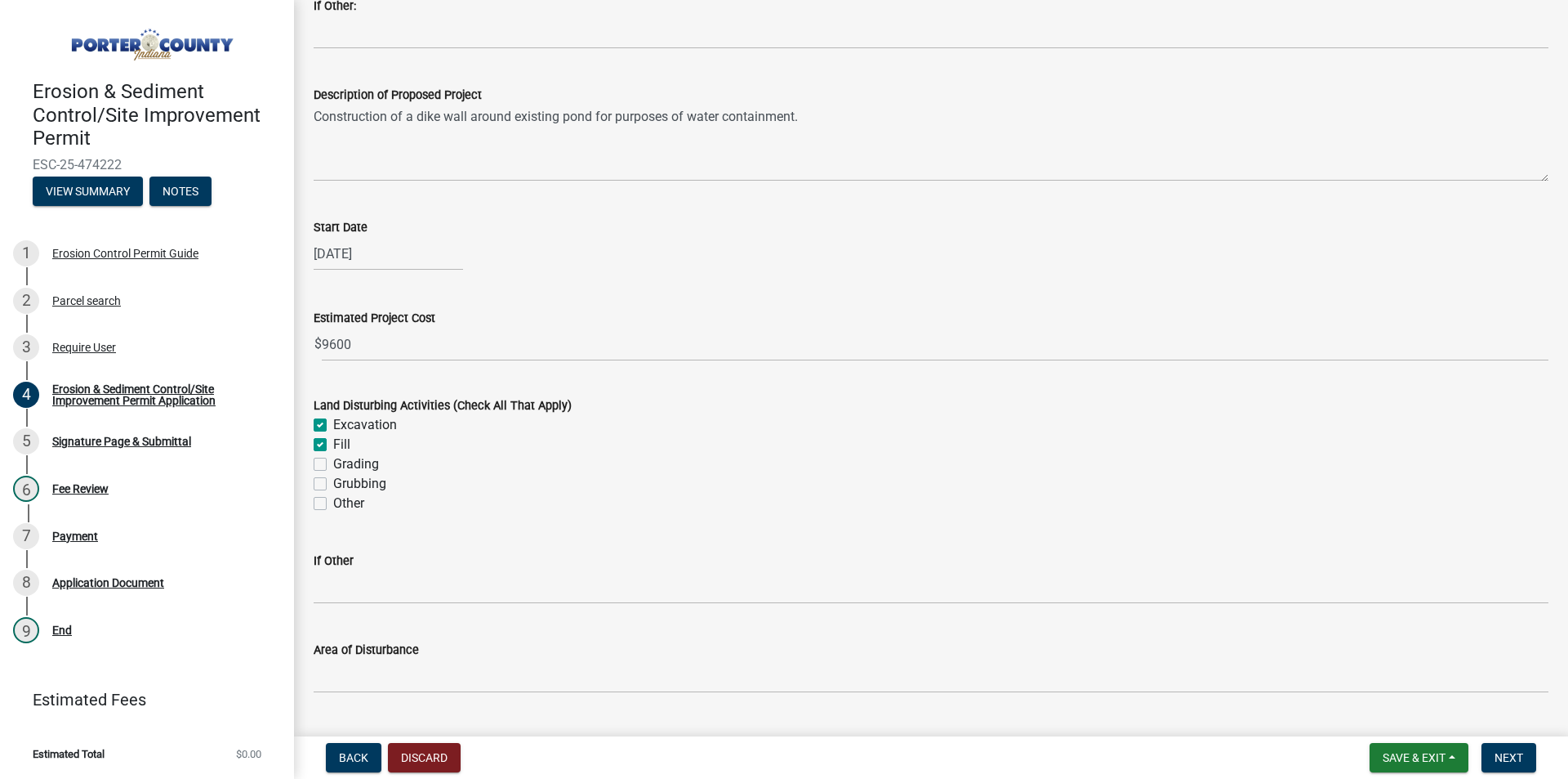
checkbox input "false"
click at [334, 462] on label "Grading" at bounding box center [357, 464] width 46 height 20
click at [334, 462] on input "Grading" at bounding box center [339, 460] width 10 height 10
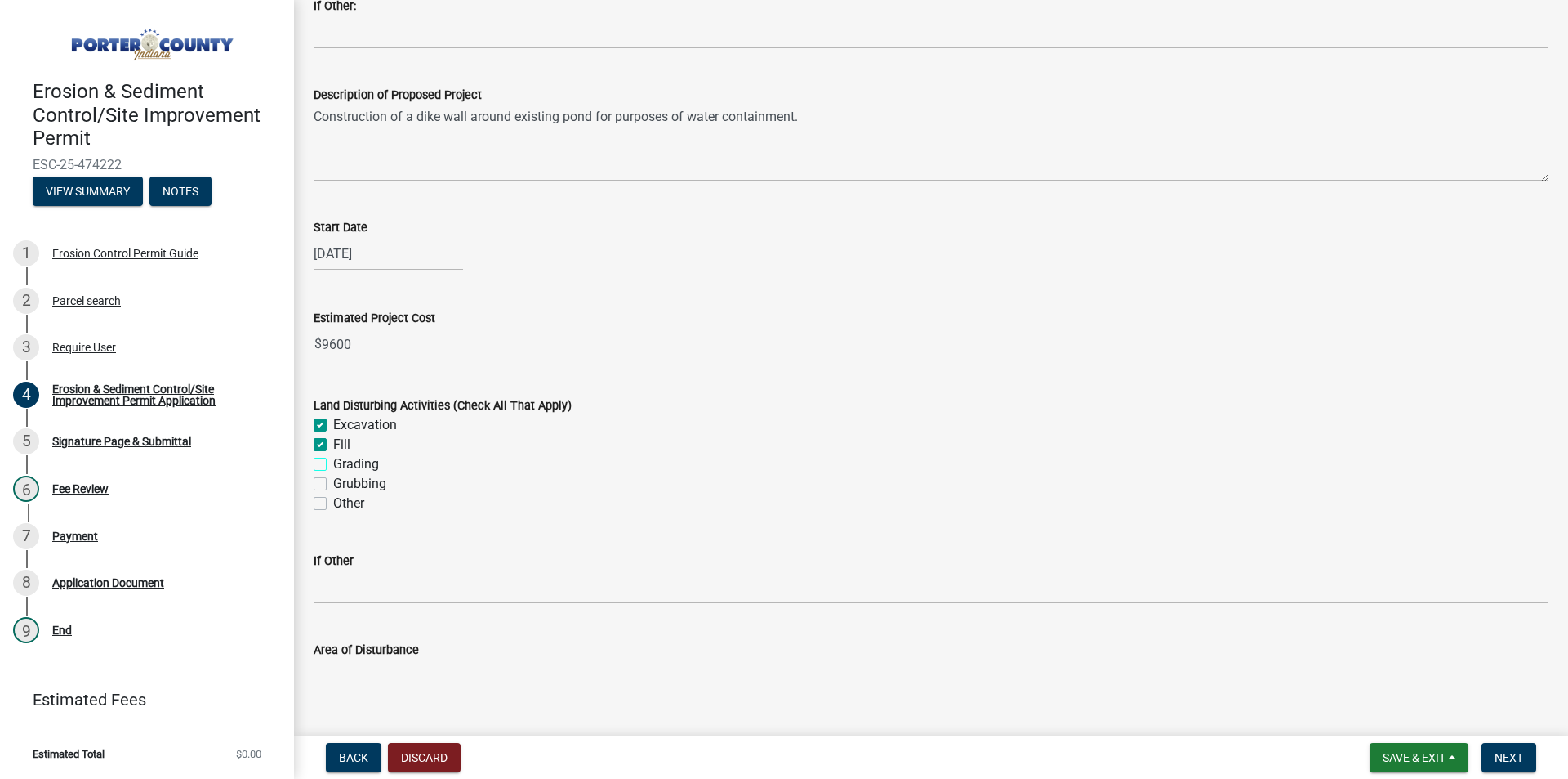
checkbox input "true"
checkbox input "false"
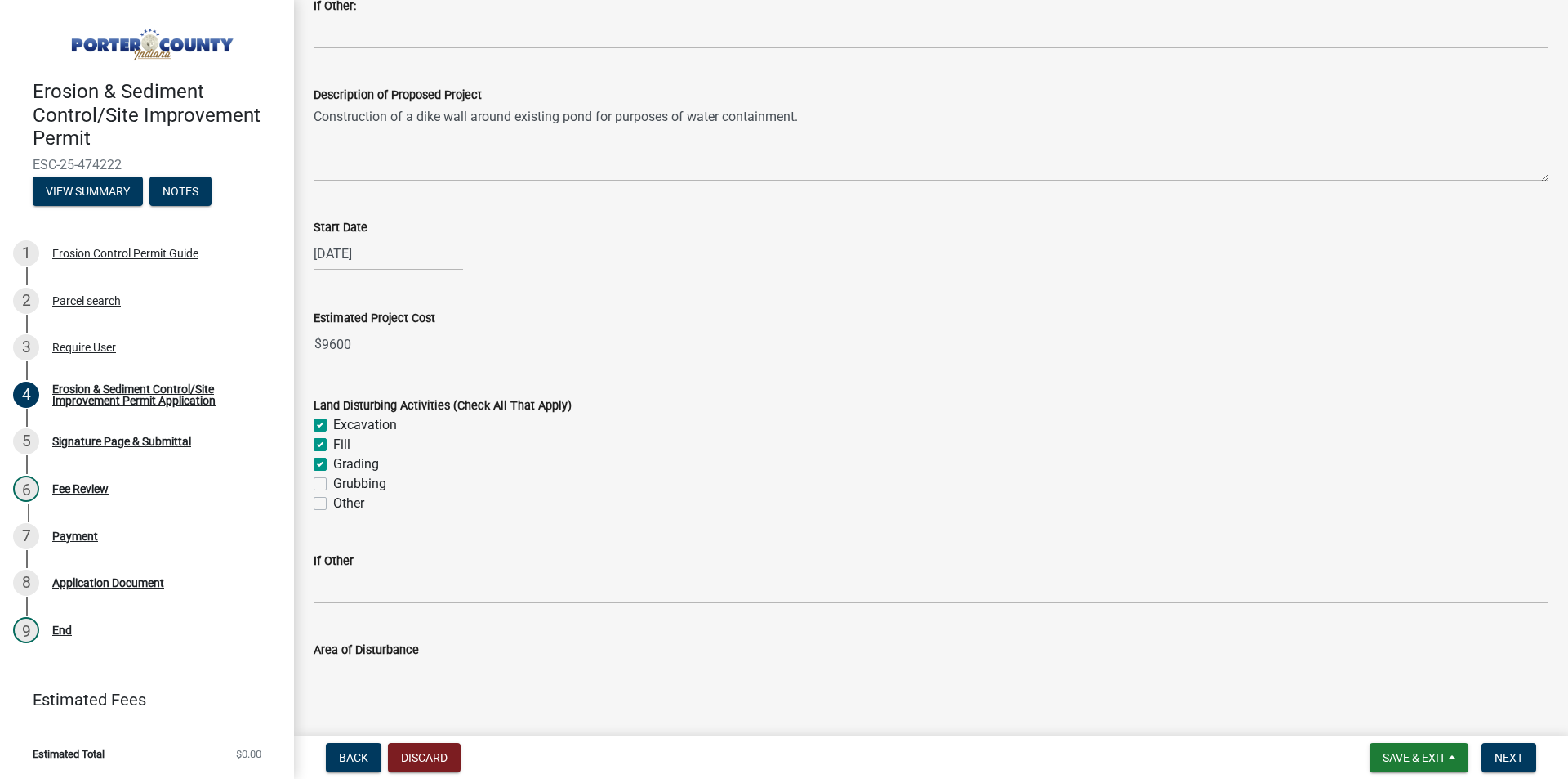
checkbox input "false"
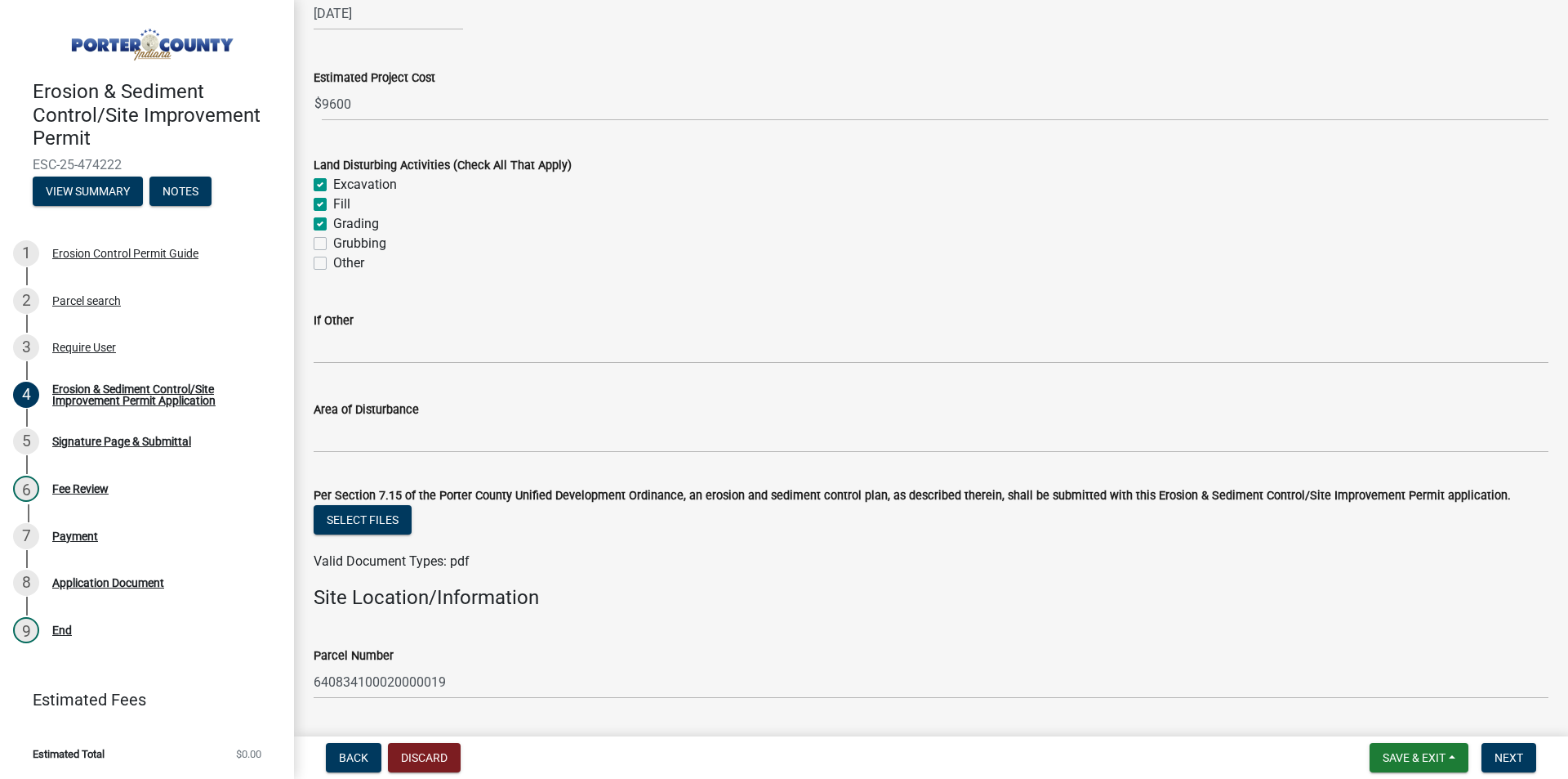
scroll to position [572, 0]
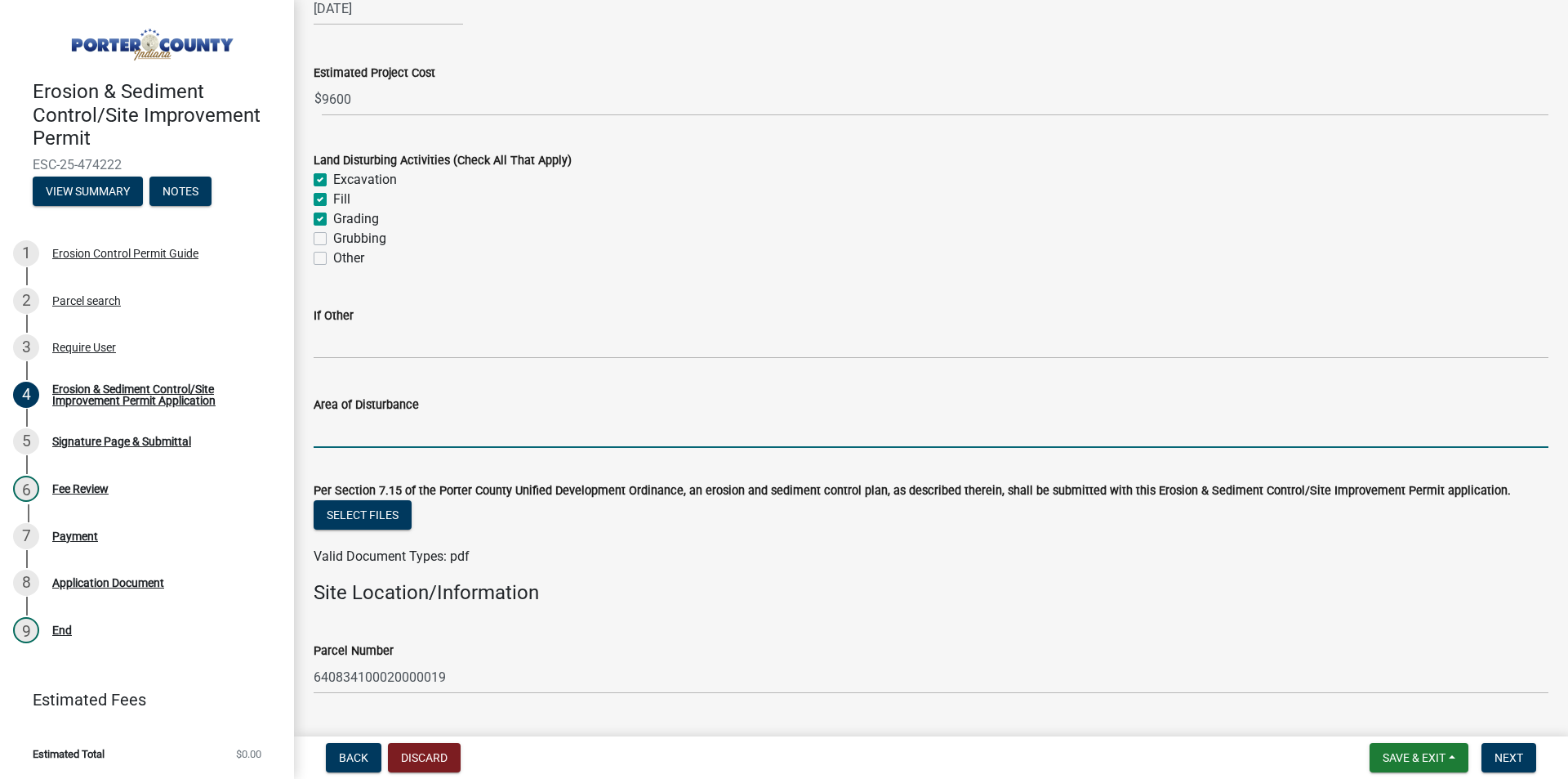
click at [374, 434] on input "Area of Disturbance" at bounding box center [930, 431] width 1235 height 33
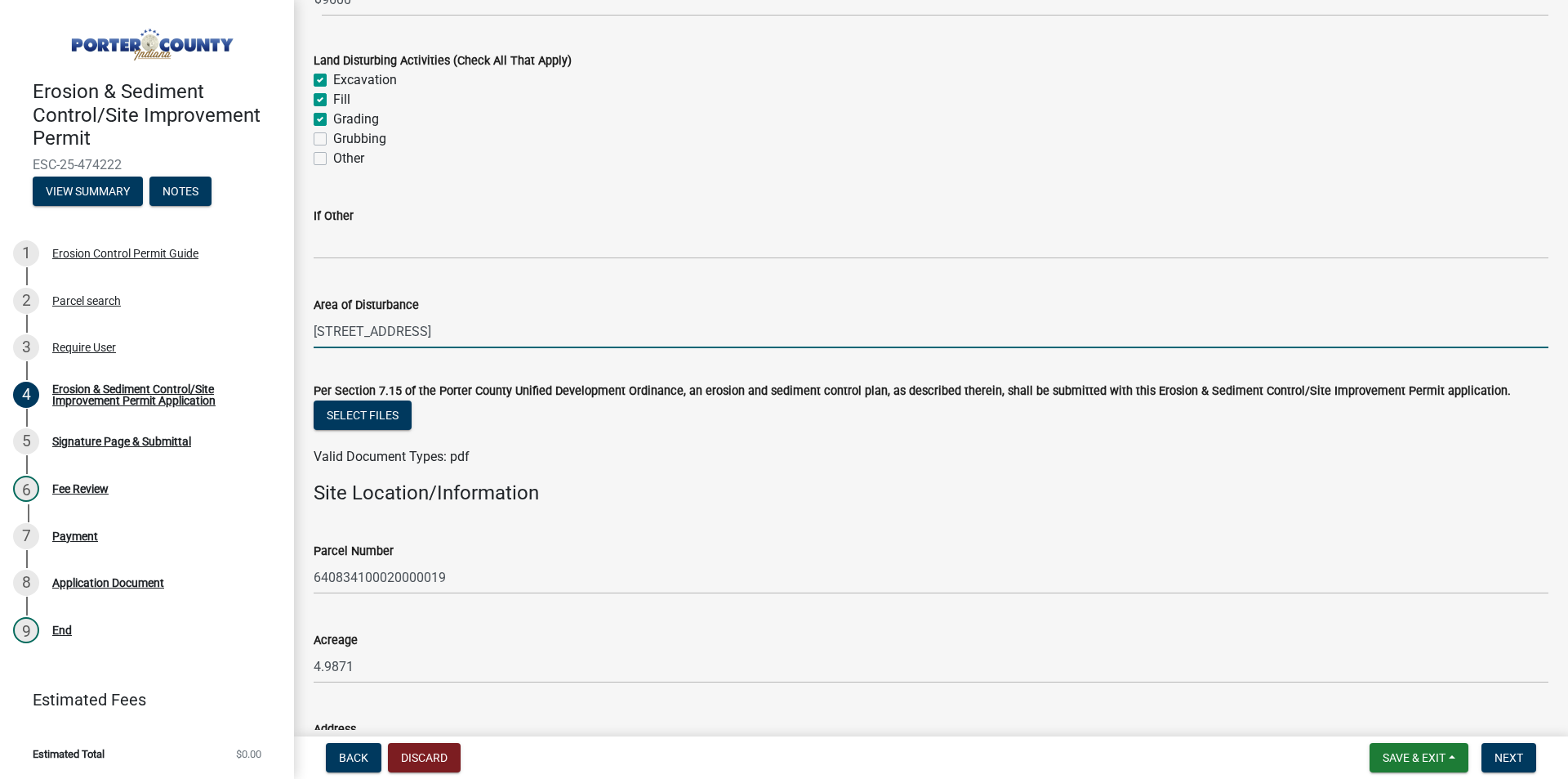
scroll to position [817, 0]
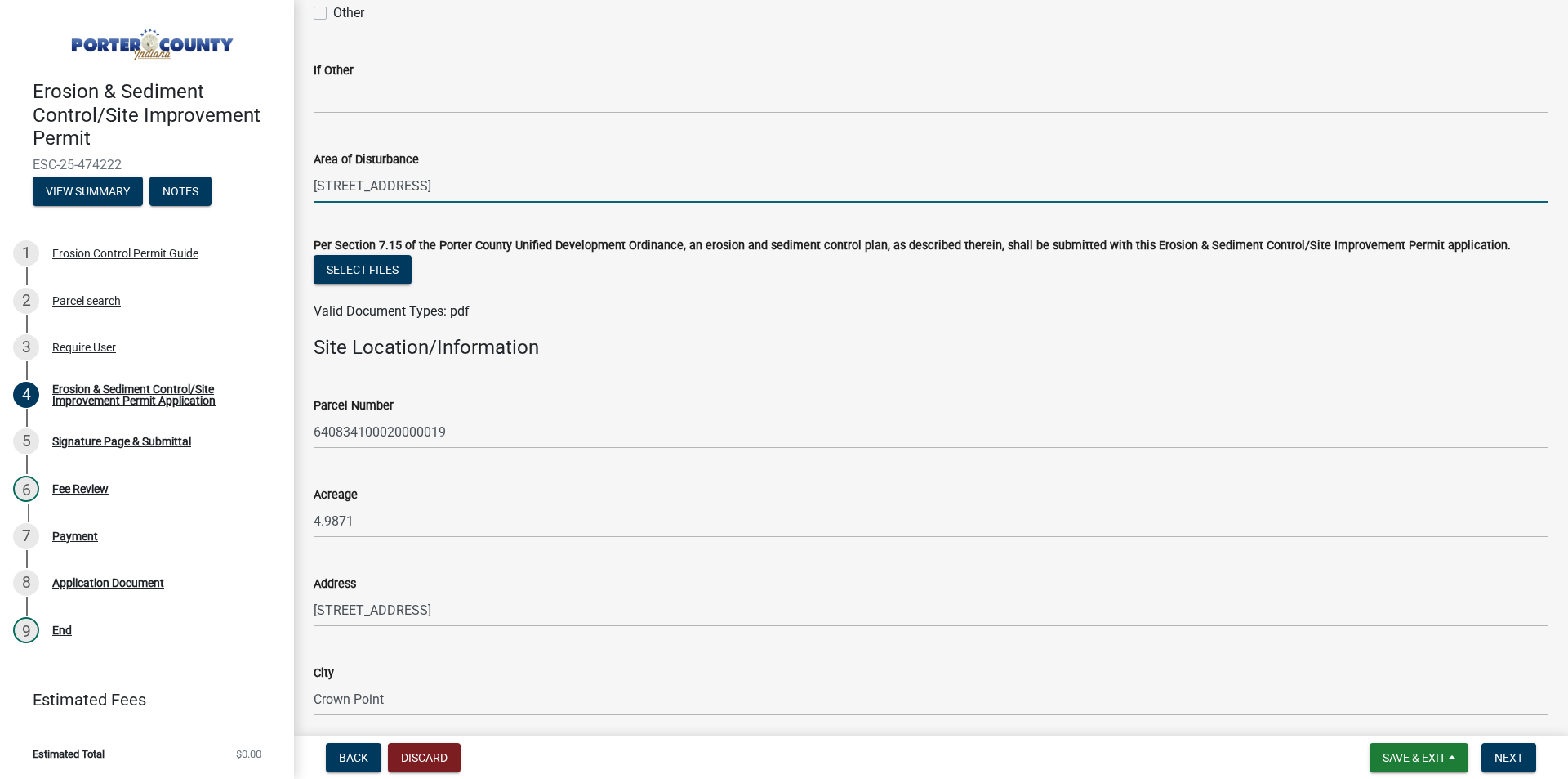
drag, startPoint x: 350, startPoint y: 186, endPoint x: 461, endPoint y: 196, distance: 111.4
click at [352, 186] on input "[STREET_ADDRESS]" at bounding box center [930, 186] width 1235 height 33
click at [357, 184] on input "[STREET_ADDRESS]" at bounding box center [930, 186] width 1235 height 33
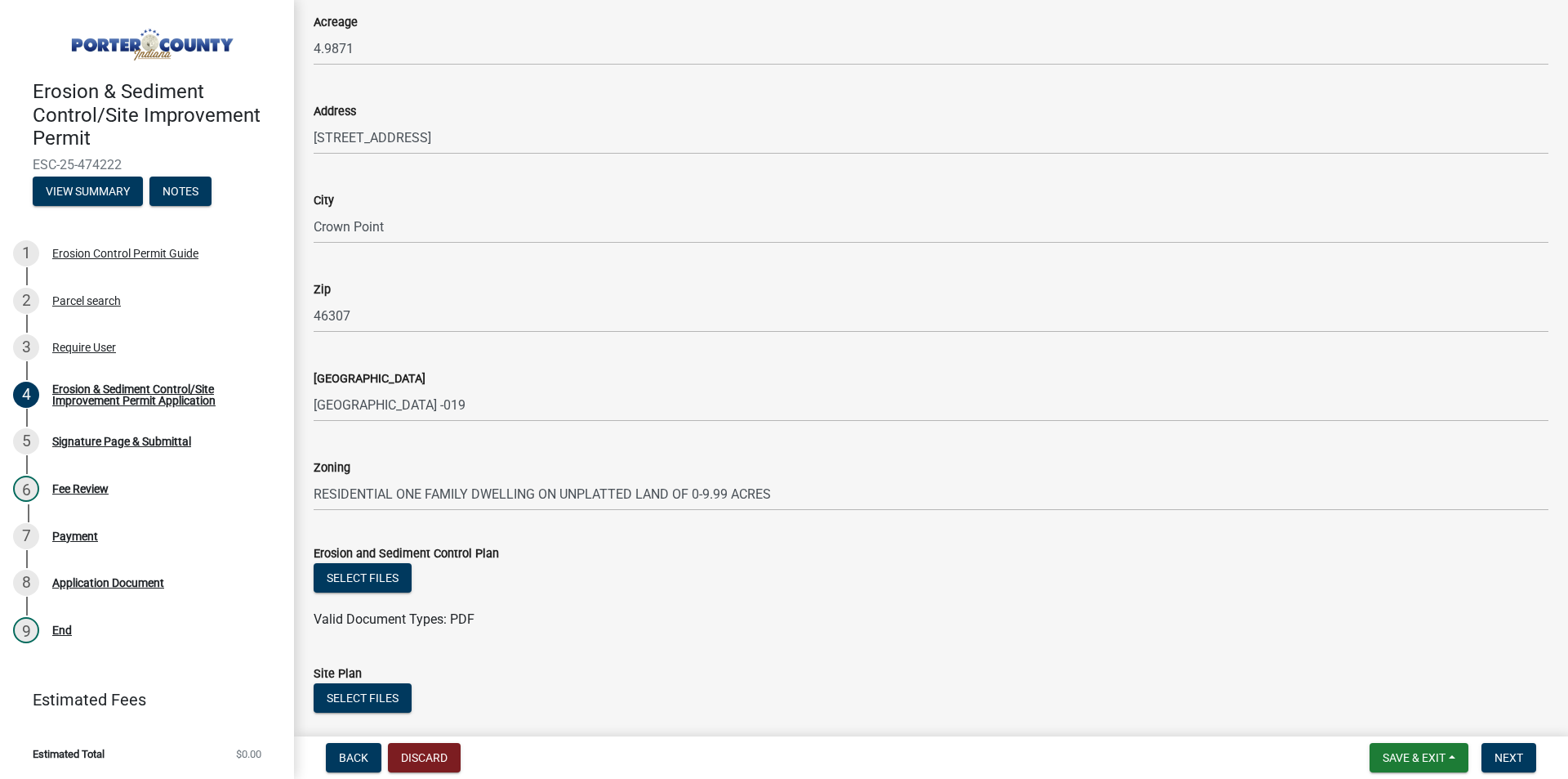
scroll to position [1470, 0]
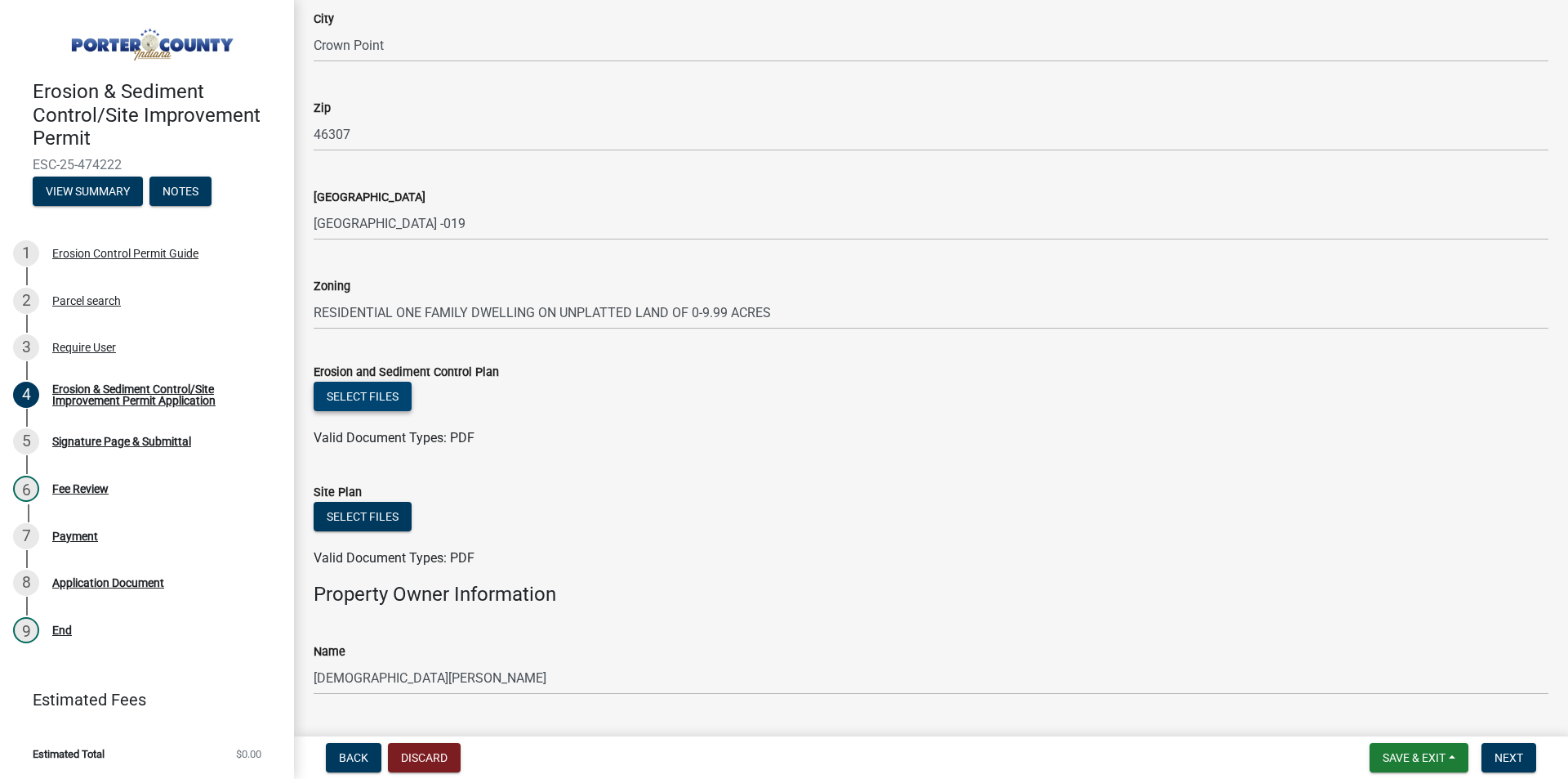
type input "[STREET_ADDRESS]"
click at [383, 394] on button "Select files" at bounding box center [362, 396] width 98 height 30
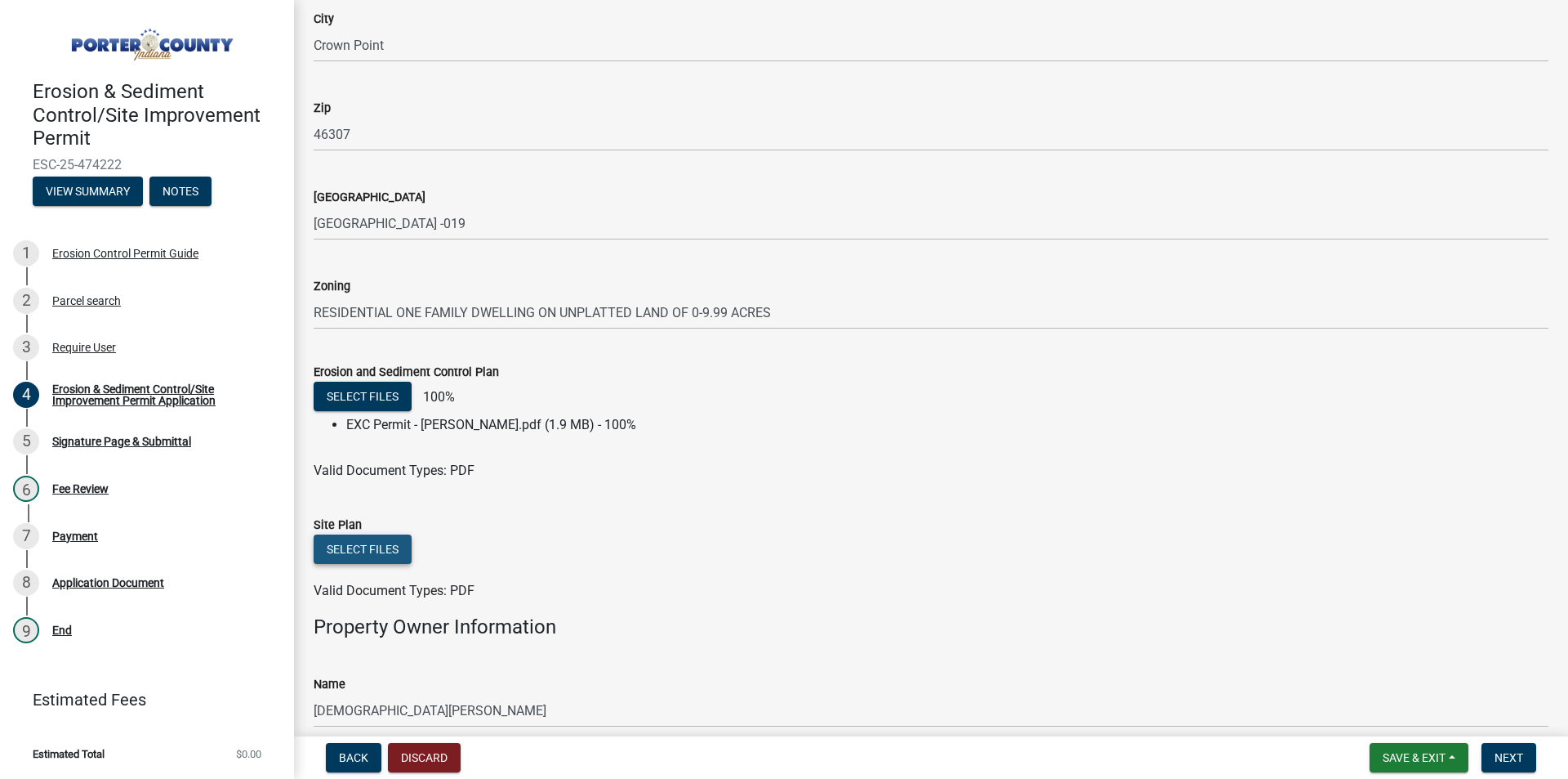
click at [375, 547] on button "Select files" at bounding box center [362, 549] width 98 height 30
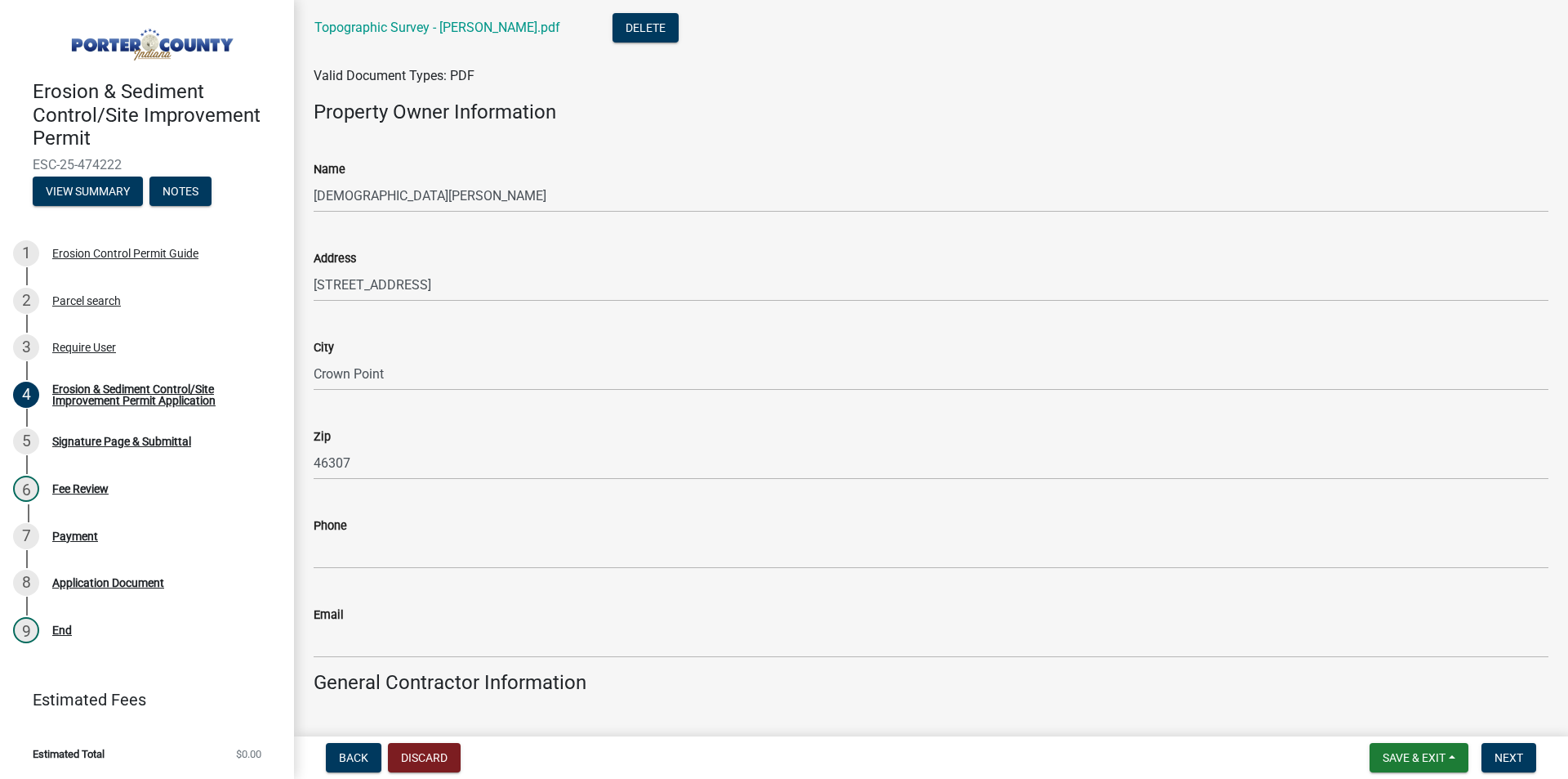
scroll to position [2206, 0]
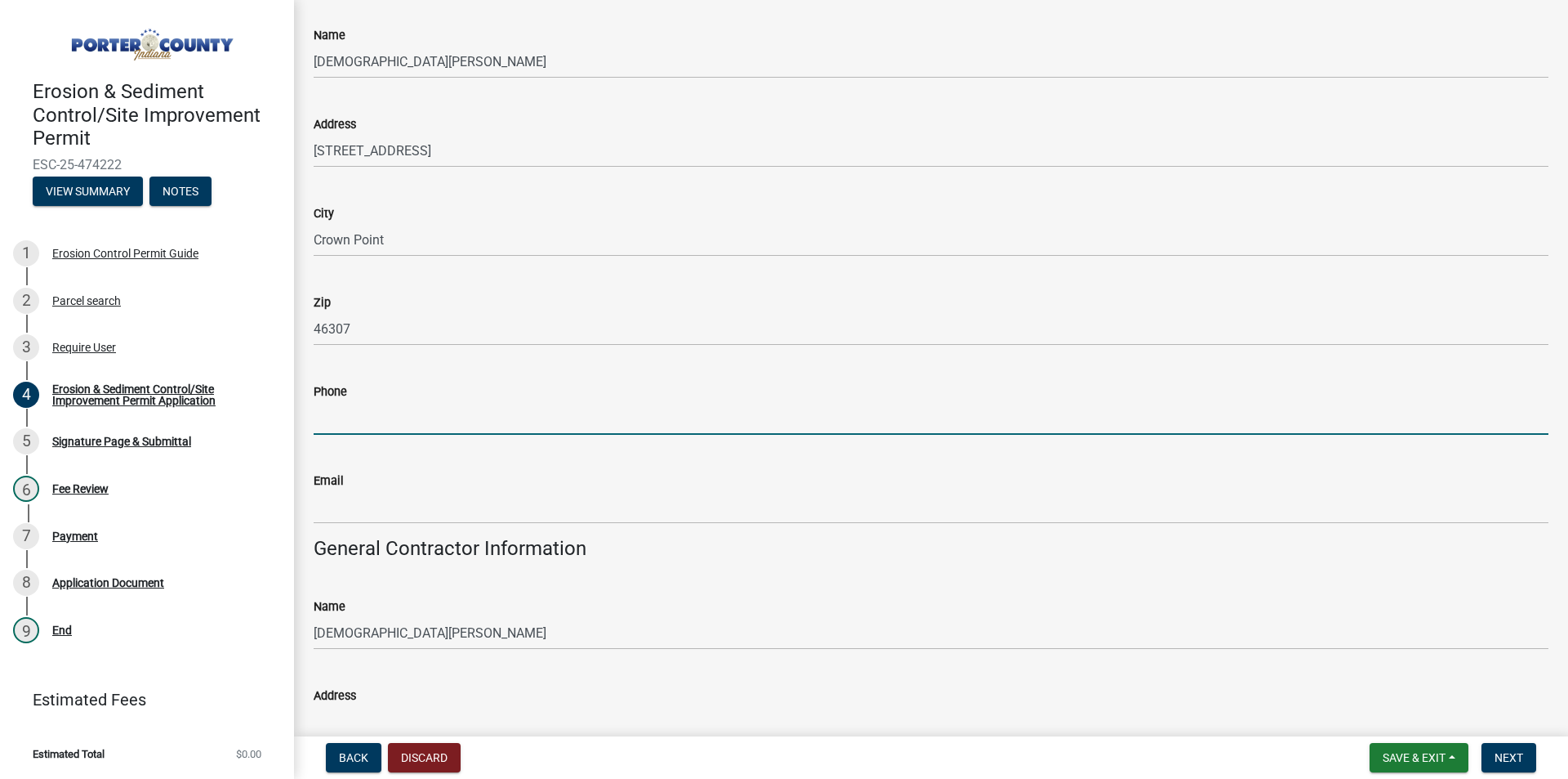
click at [409, 410] on input "Phone" at bounding box center [930, 417] width 1235 height 33
type input "[PHONE_NUMBER]"
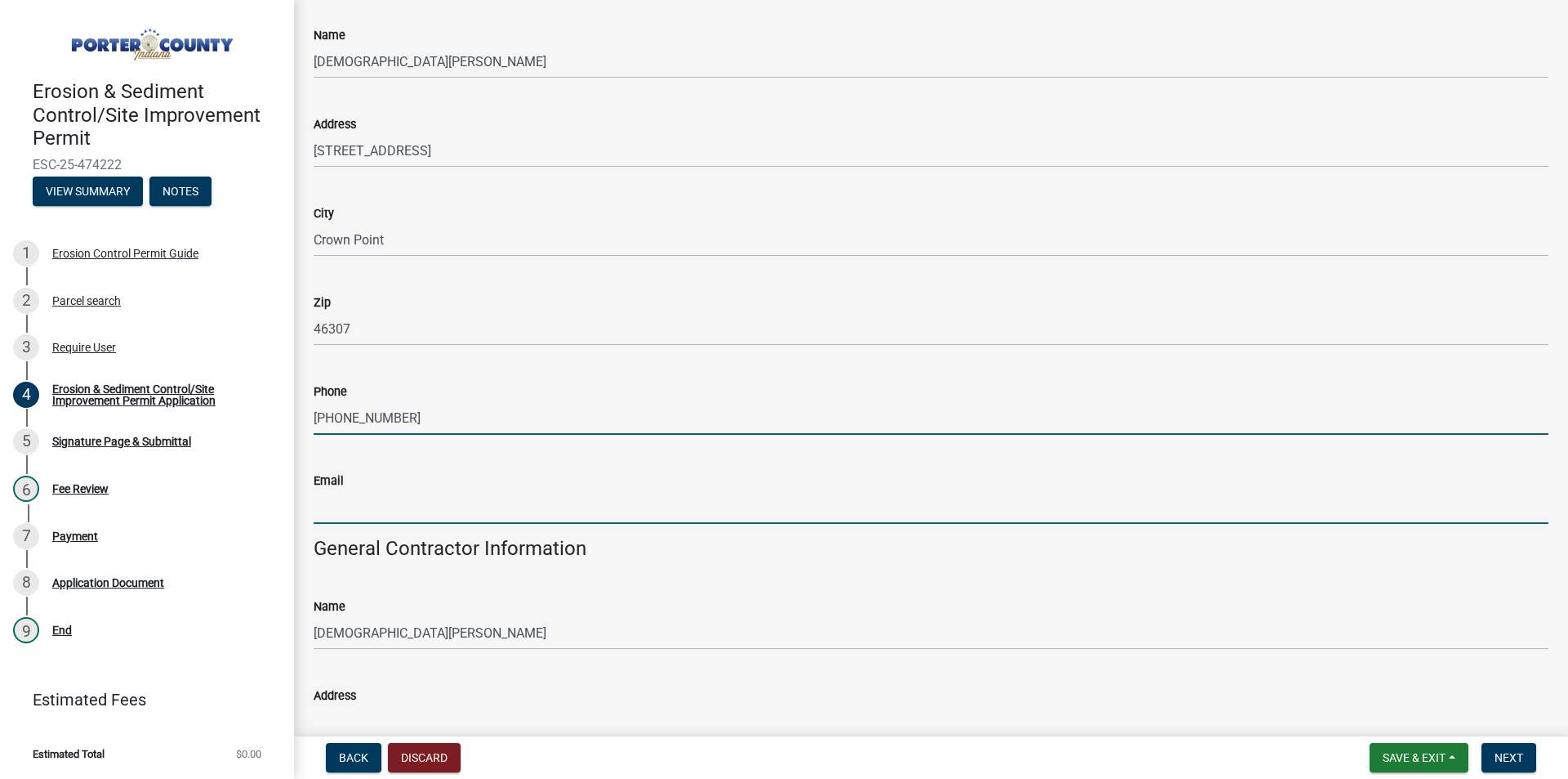
click at [355, 505] on input "Email" at bounding box center [930, 507] width 1235 height 33
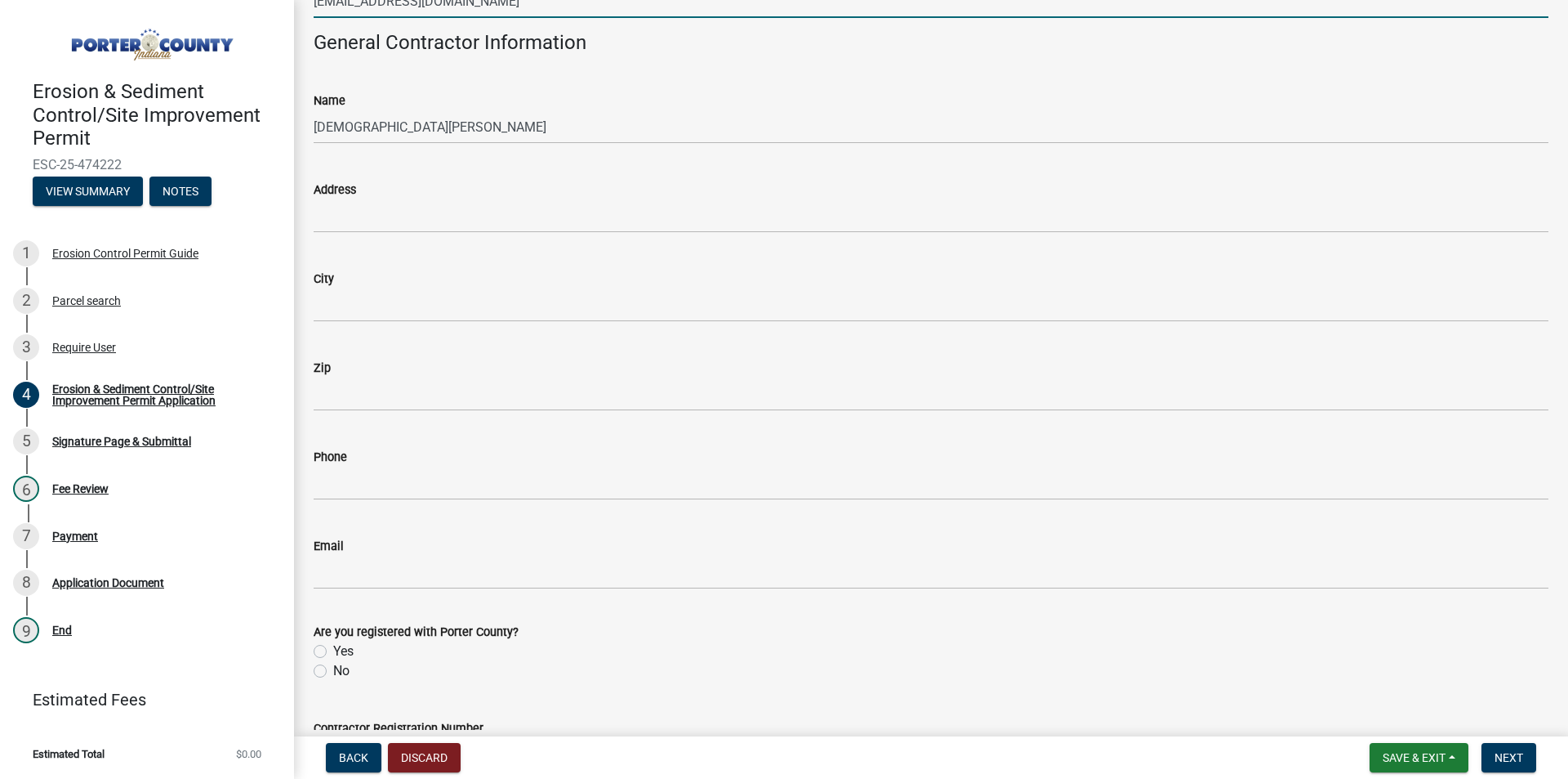
scroll to position [2830, 0]
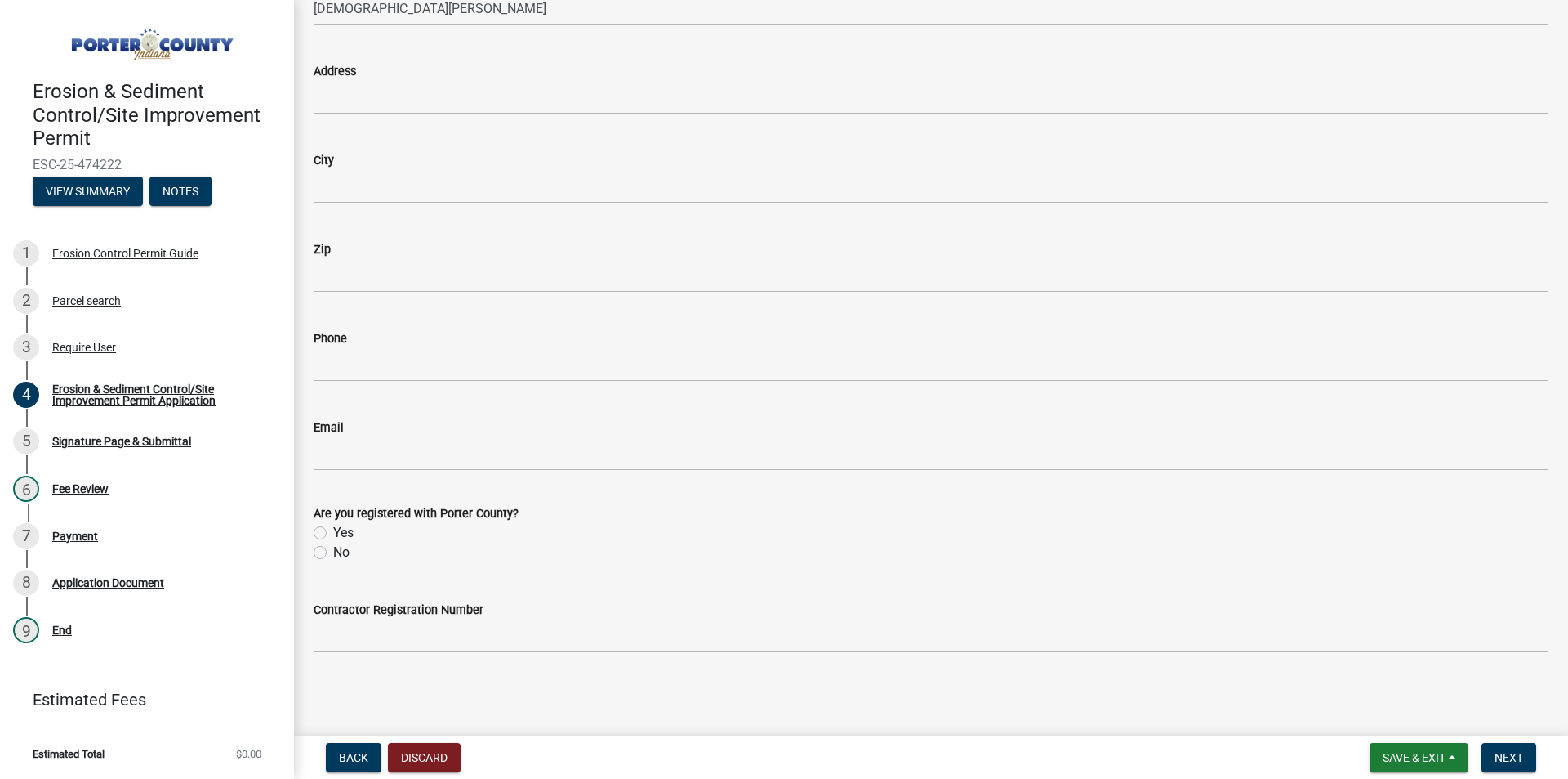
type input "[EMAIL_ADDRESS][DOMAIN_NAME]"
click at [334, 556] on label "No" at bounding box center [341, 552] width 16 height 20
click at [334, 553] on input "No" at bounding box center [339, 547] width 10 height 10
radio input "true"
click at [1521, 758] on span "Next" at bounding box center [1509, 757] width 29 height 13
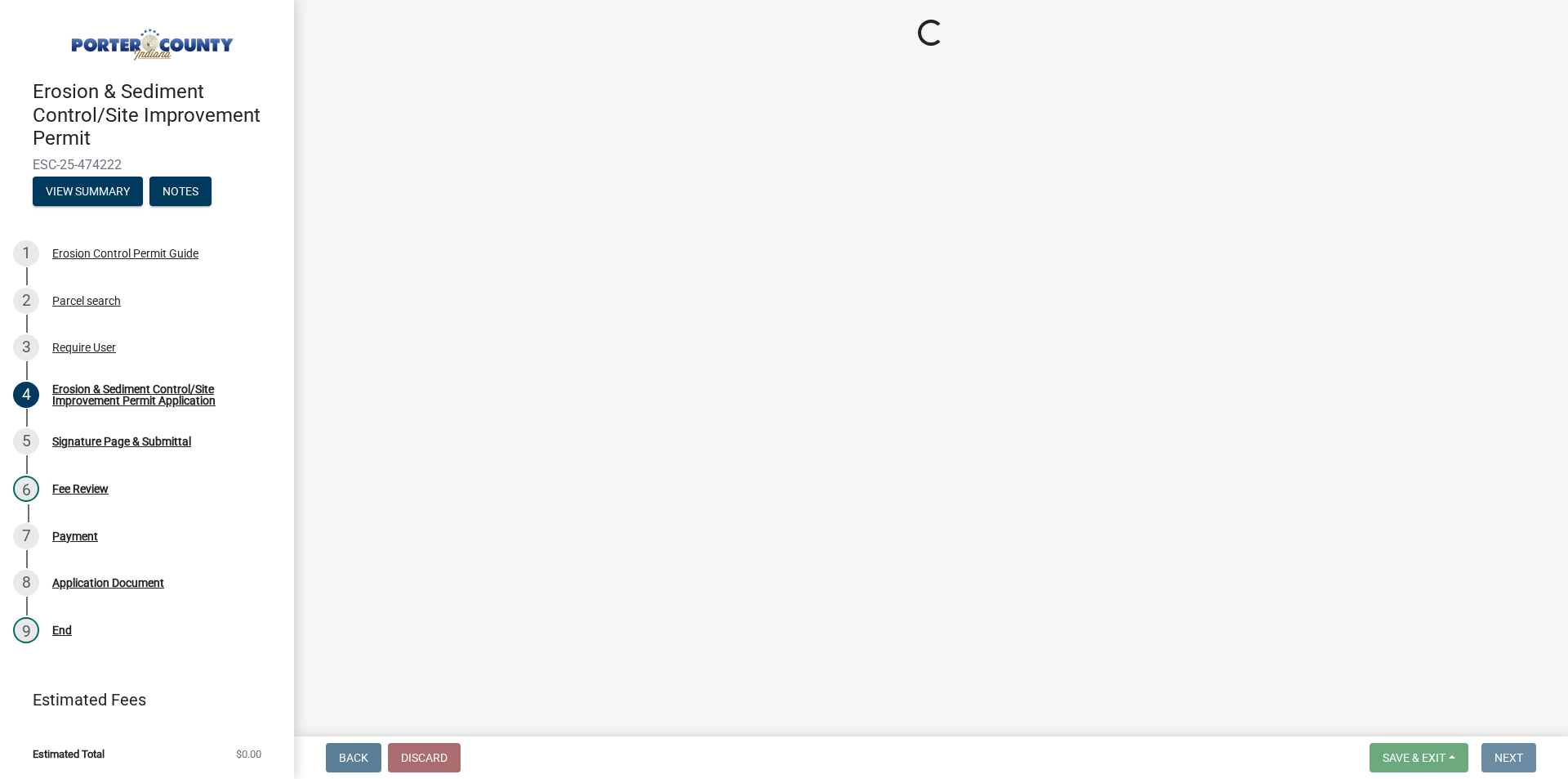
scroll to position [0, 0]
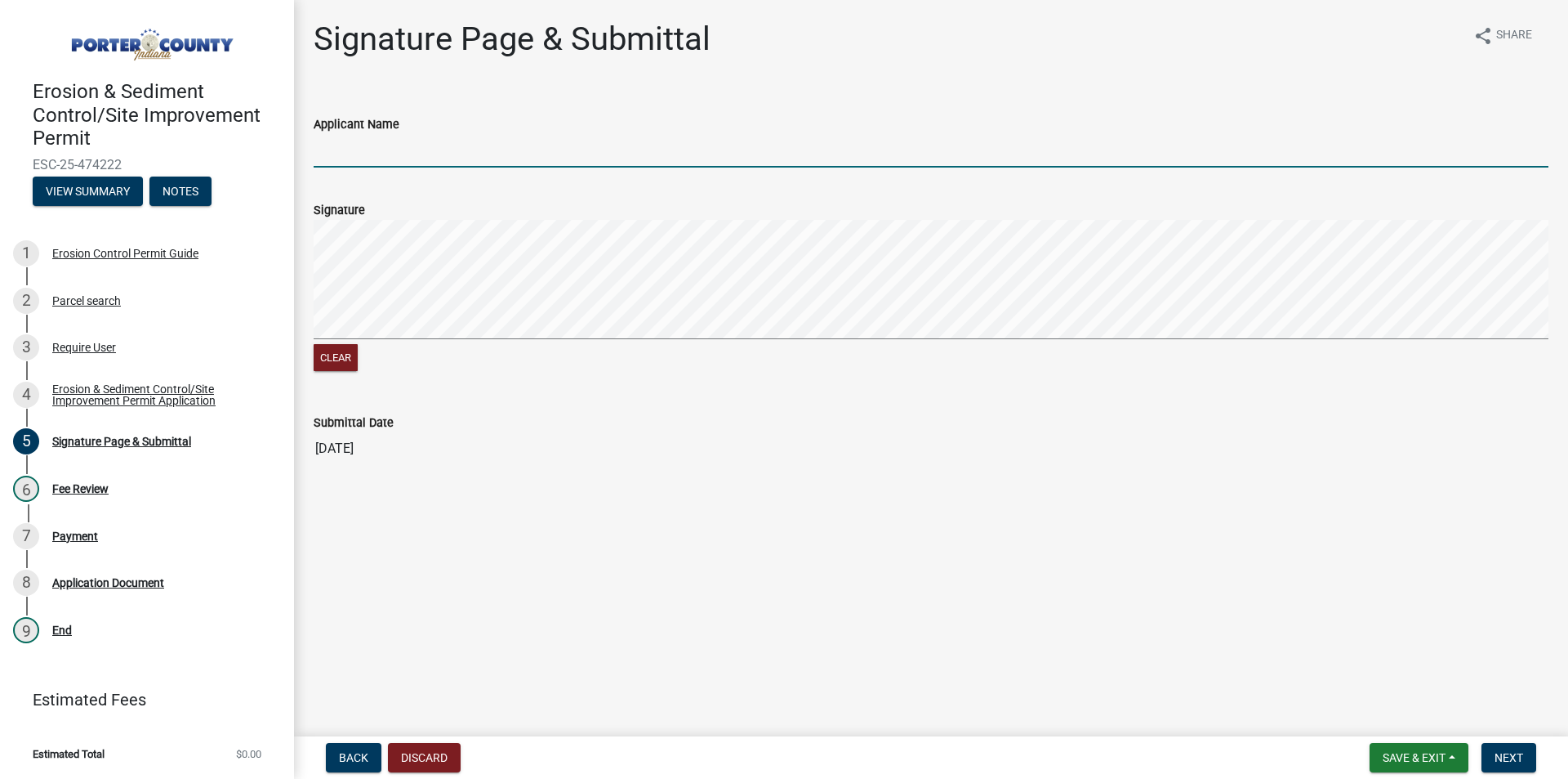
click at [388, 147] on input "Applicant Name" at bounding box center [930, 150] width 1235 height 33
type input "[PERSON_NAME]"
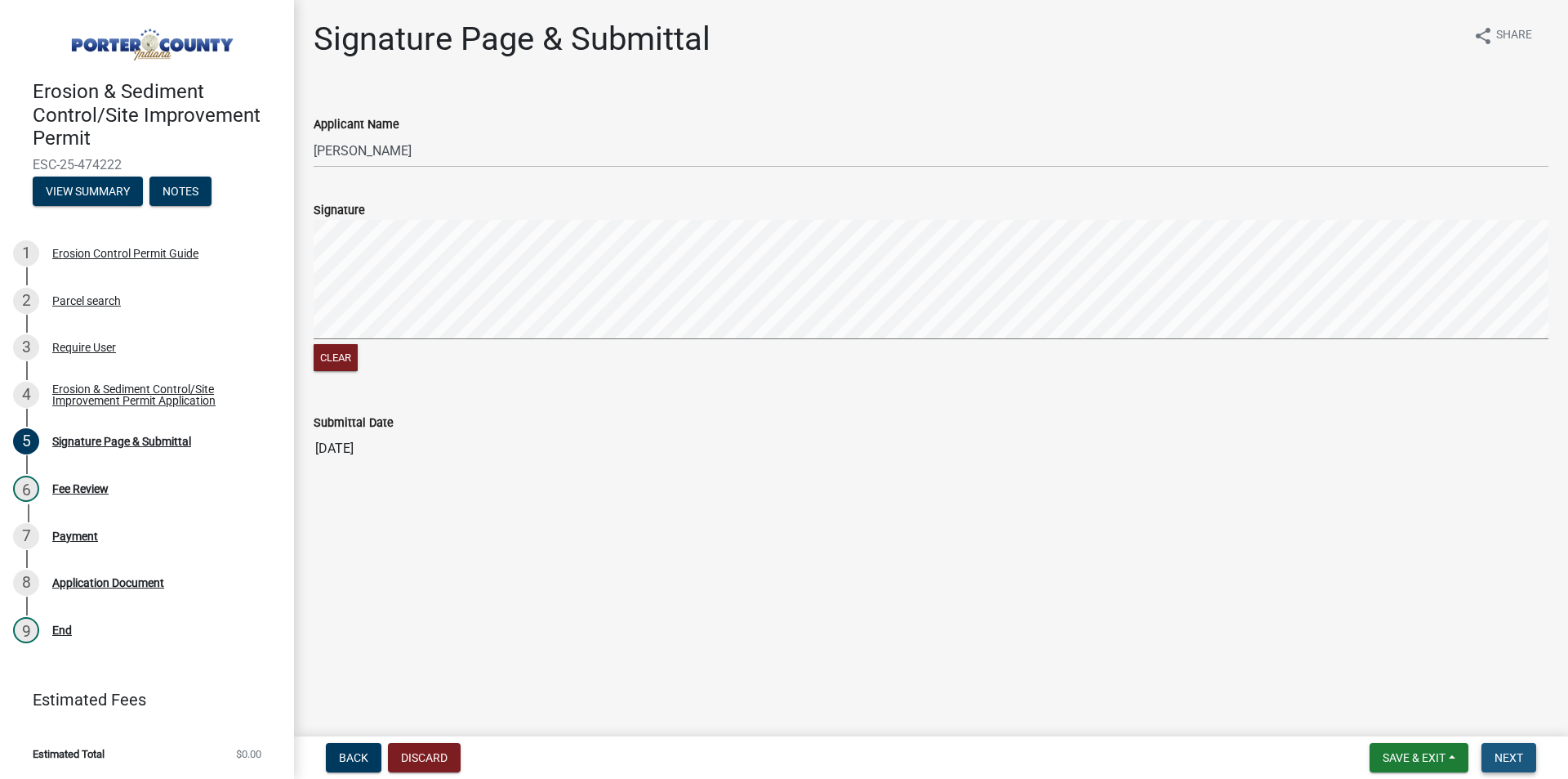
click at [1512, 756] on span "Next" at bounding box center [1509, 757] width 29 height 13
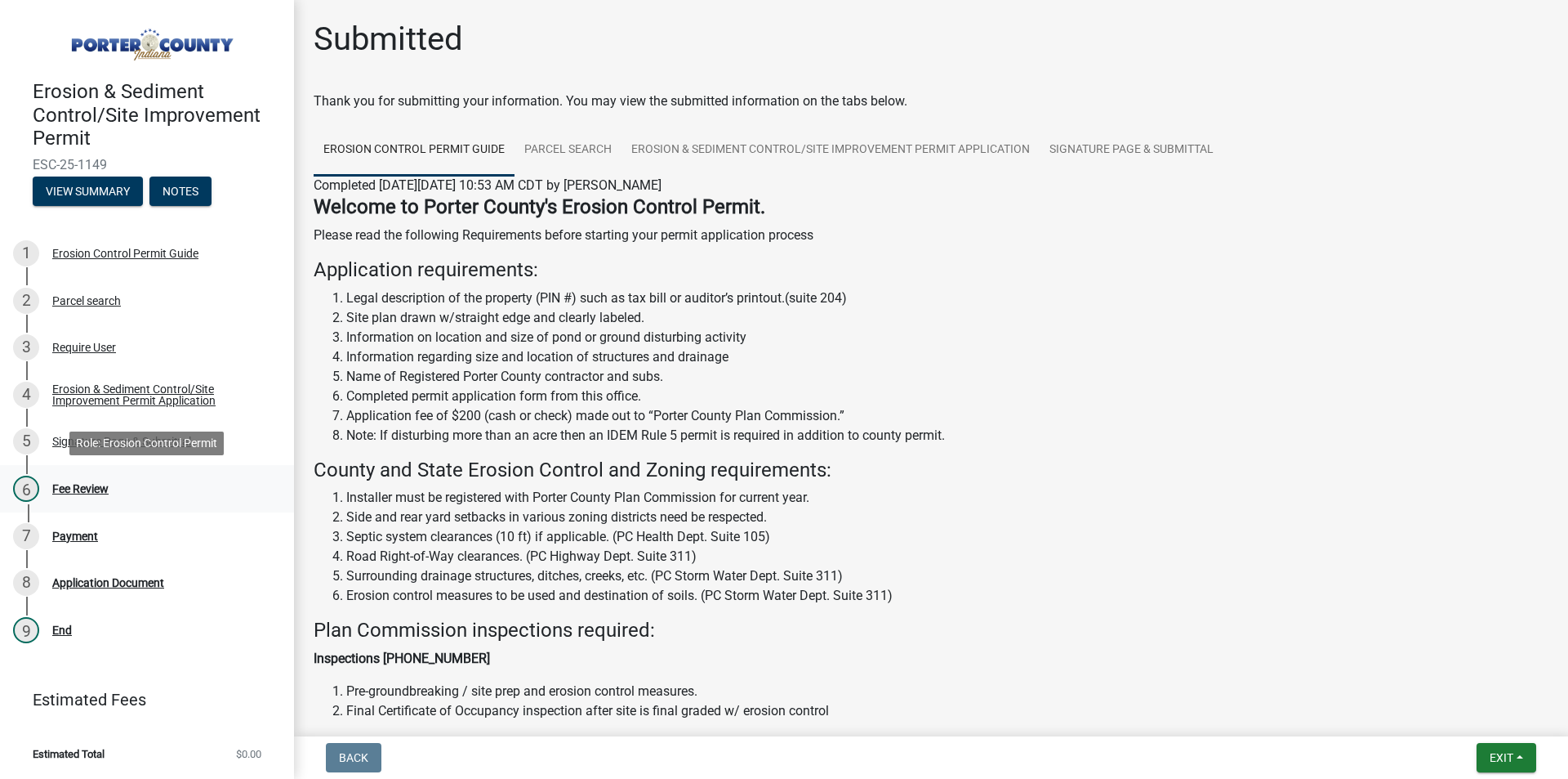
click at [100, 485] on div "Fee Review" at bounding box center [80, 488] width 56 height 11
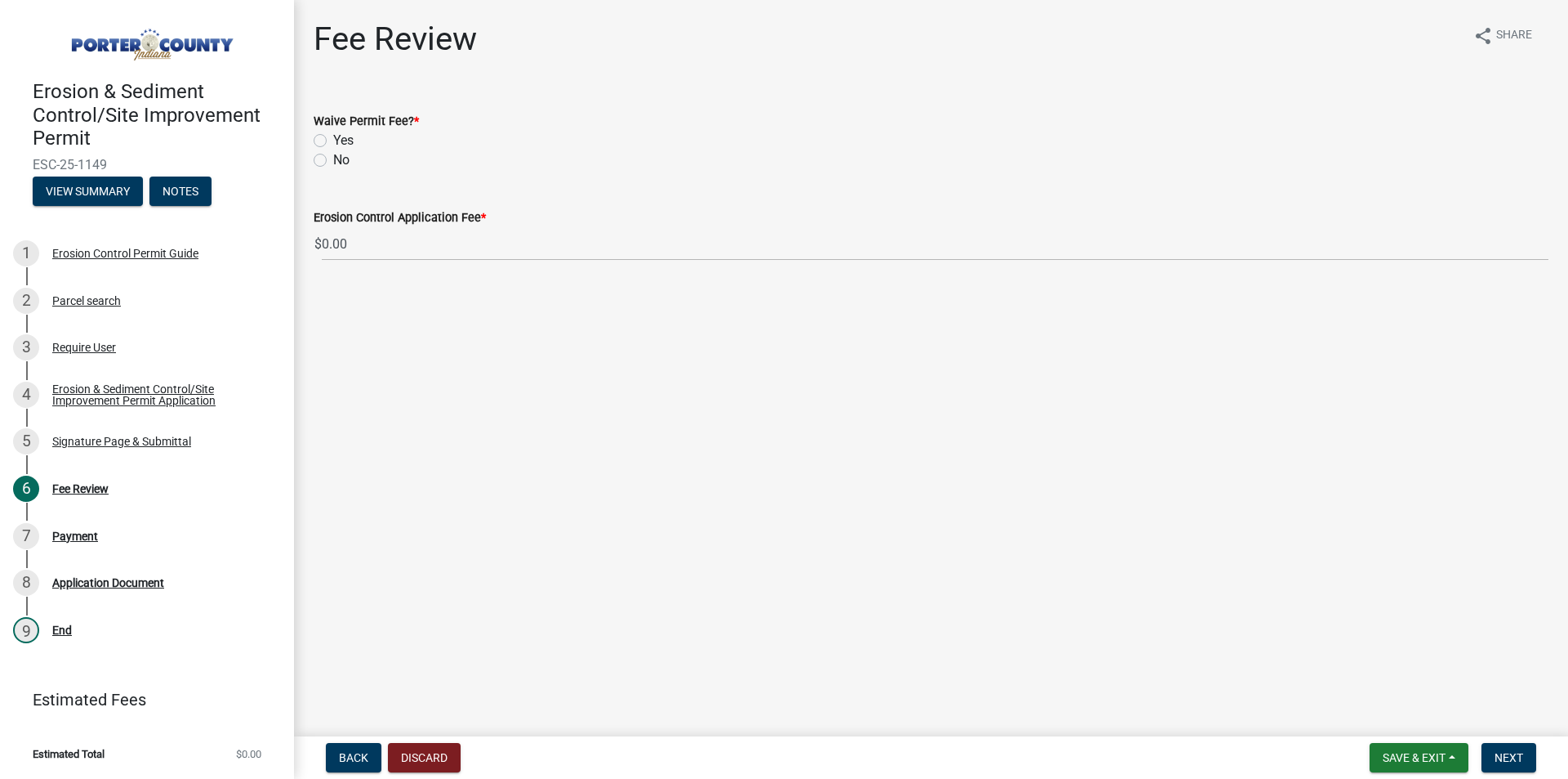
click at [334, 158] on label "No" at bounding box center [341, 160] width 16 height 20
click at [334, 158] on input "No" at bounding box center [339, 156] width 10 height 10
radio input "true"
click at [1502, 752] on span "Next" at bounding box center [1509, 757] width 29 height 13
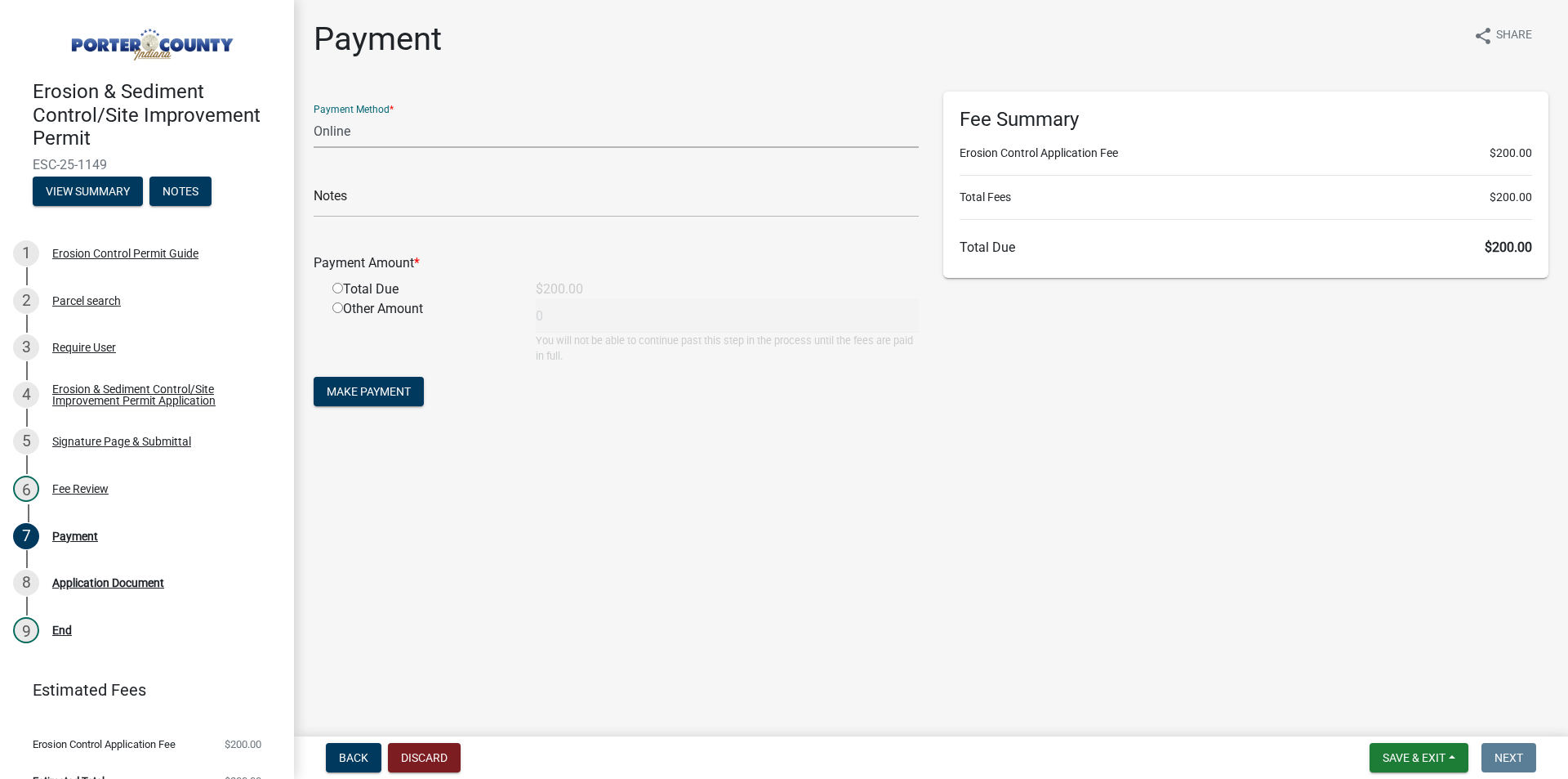
click at [420, 125] on select "Credit Card POS Check Cash Online" at bounding box center [615, 130] width 605 height 33
select select "2: 1"
click at [313, 114] on select "Credit Card POS Check Cash Online" at bounding box center [615, 130] width 605 height 33
click at [337, 284] on input "radio" at bounding box center [338, 288] width 10 height 10
radio input "true"
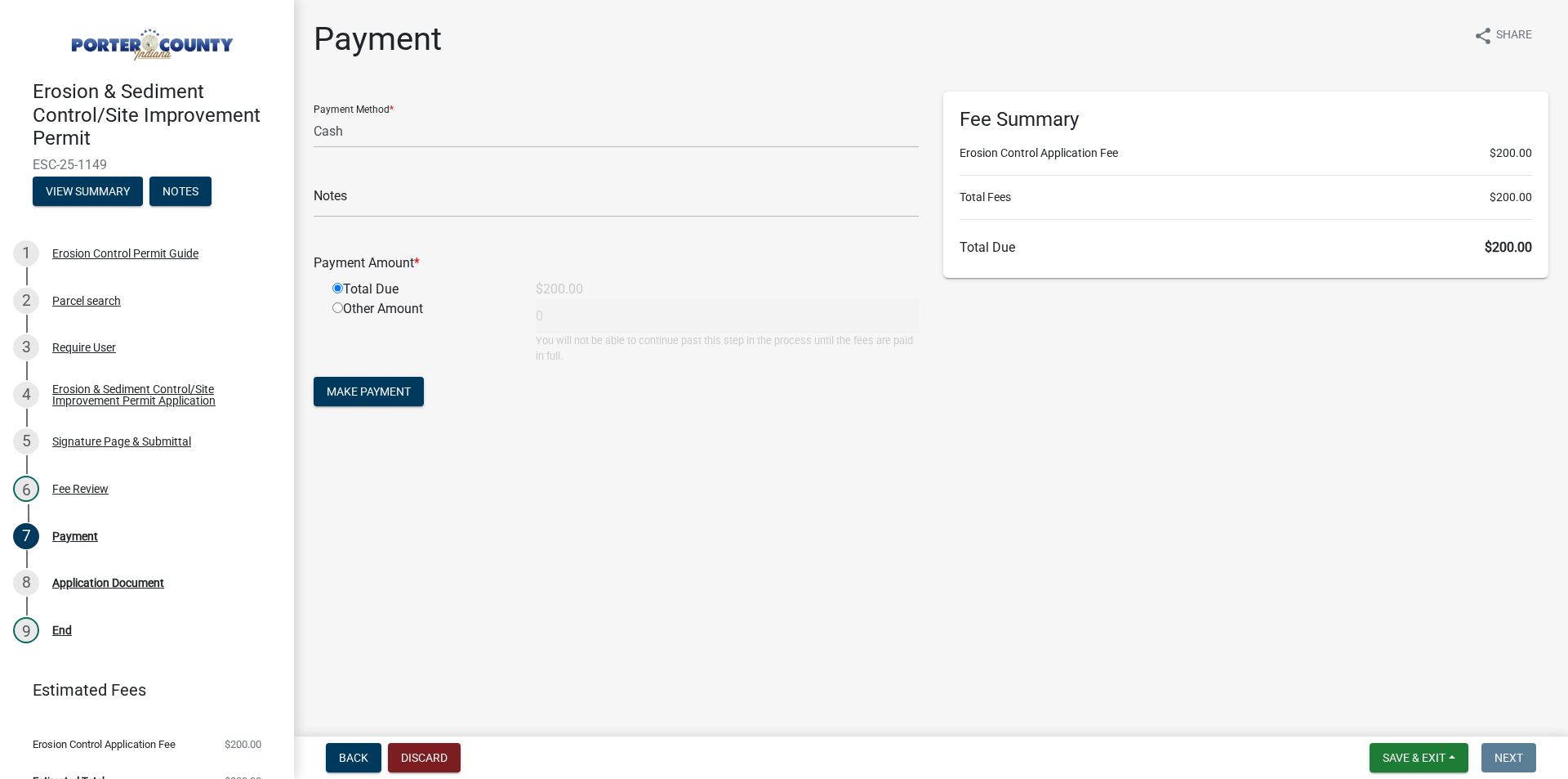
type input "200"
click at [369, 390] on span "Make Payment" at bounding box center [369, 391] width 84 height 13
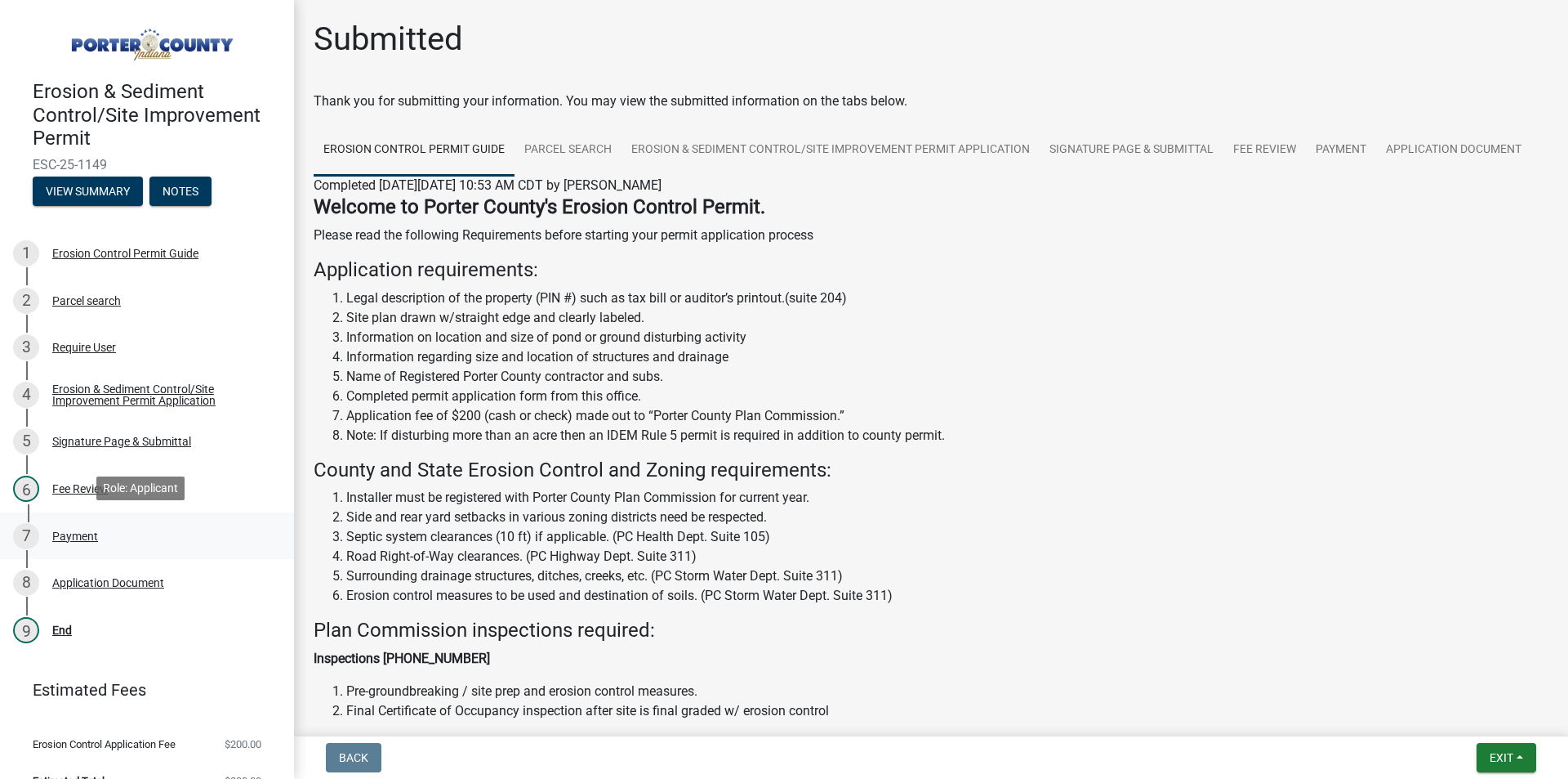
click at [88, 530] on div "Payment" at bounding box center [75, 536] width 46 height 11
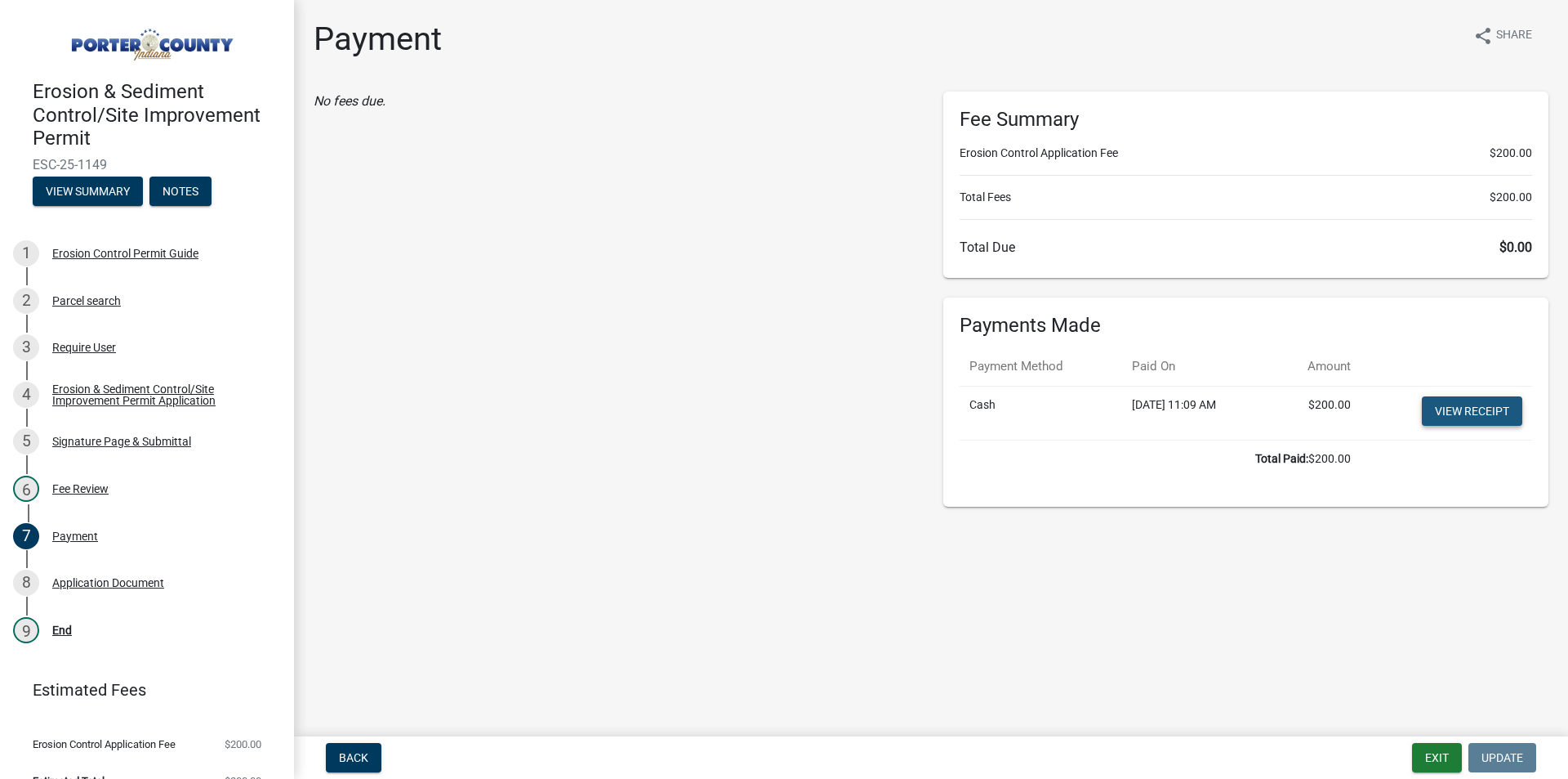
click at [1456, 421] on link "View receipt" at bounding box center [1473, 410] width 100 height 30
click at [670, 489] on div "No fees due." at bounding box center [616, 298] width 630 height 415
click at [1273, 594] on main "Payment share Share No fees due. Fee Summary Erosion Control Application Fee $2…" at bounding box center [930, 364] width 1274 height 730
click at [132, 581] on div "Application Document" at bounding box center [107, 581] width 112 height 11
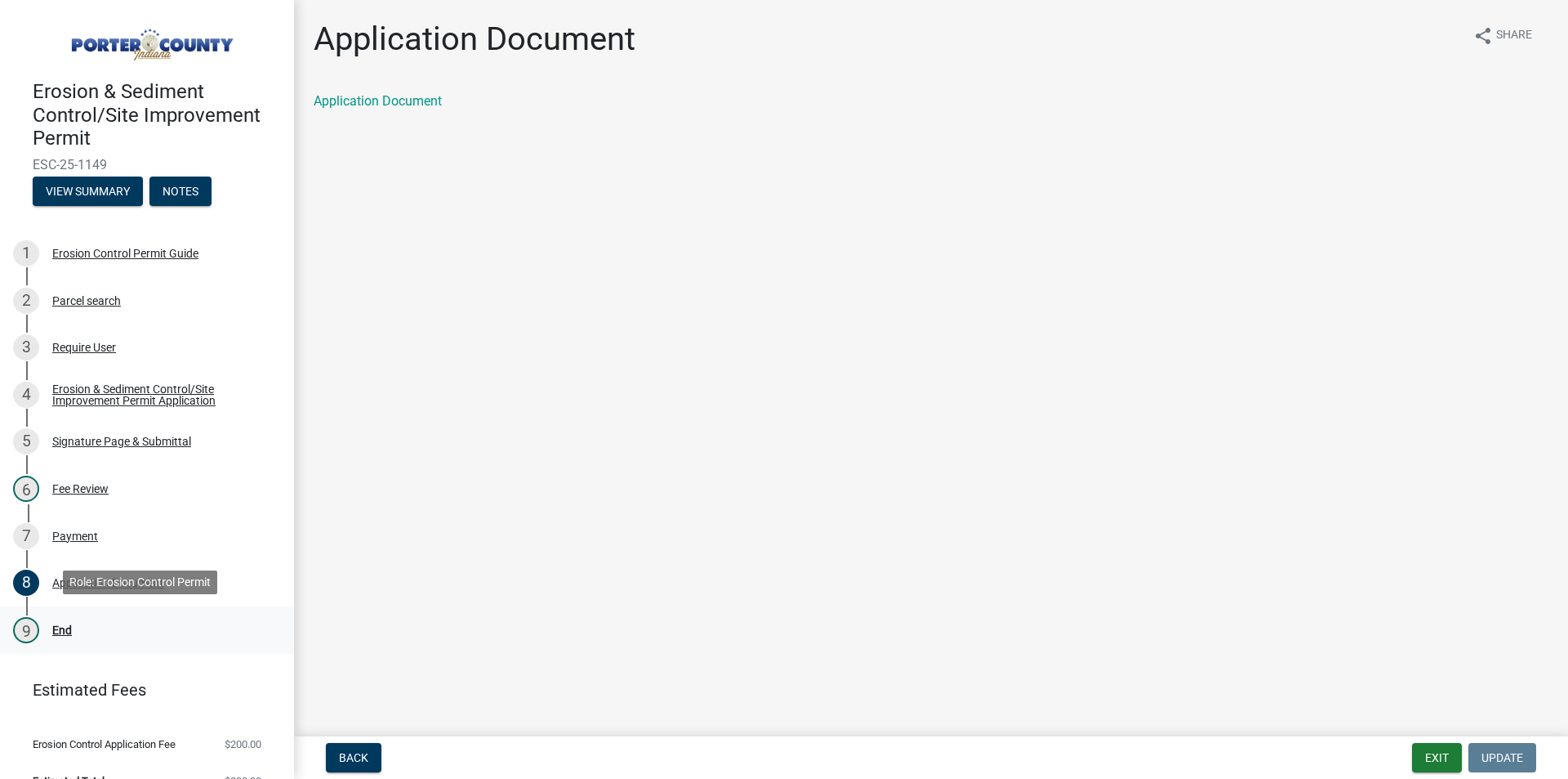
click at [73, 620] on div "9 End" at bounding box center [140, 630] width 255 height 26
